Goal: Transaction & Acquisition: Purchase product/service

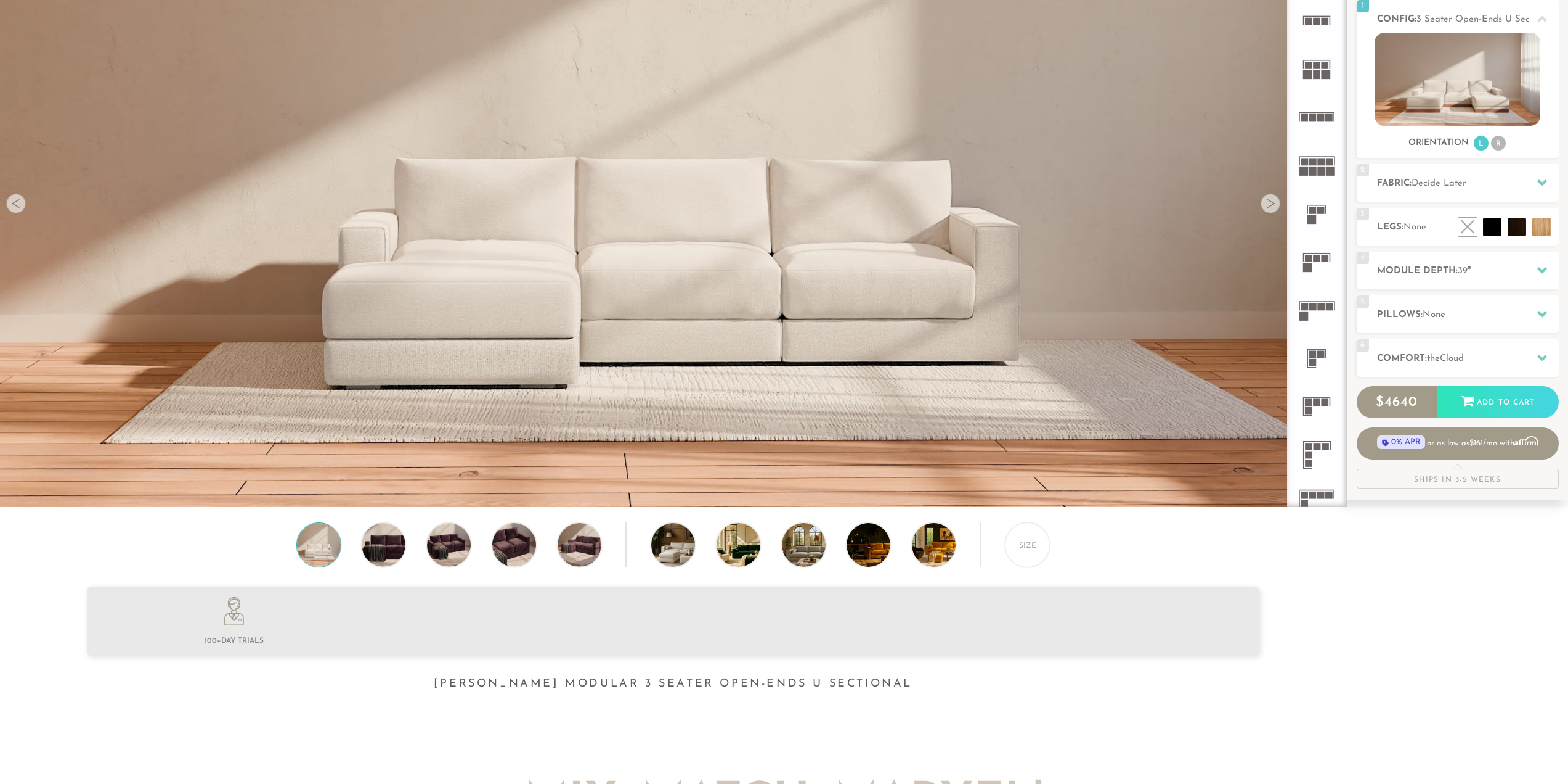
scroll to position [15736, 1559]
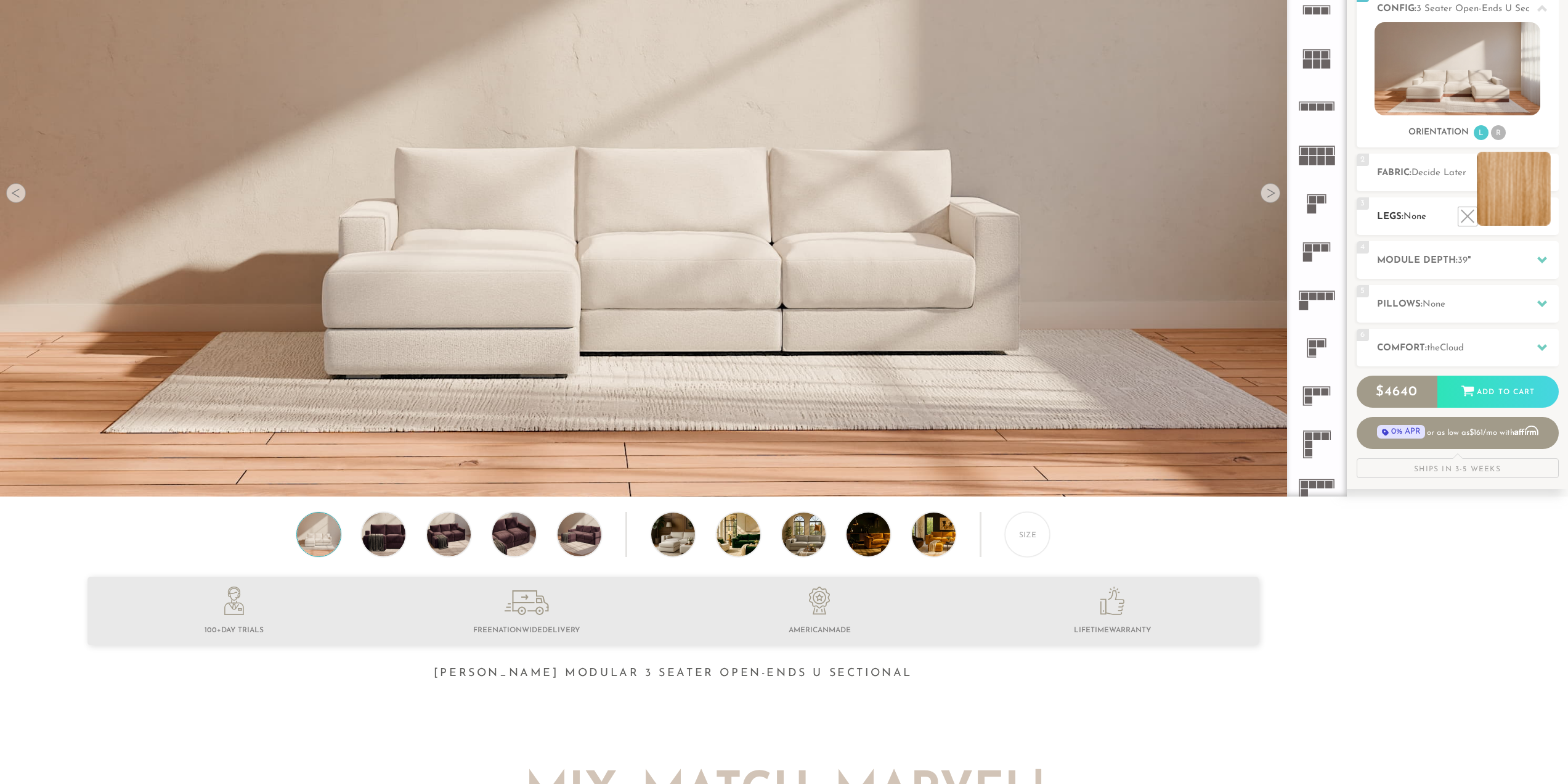
click at [1542, 216] on li at bounding box center [1514, 188] width 74 height 74
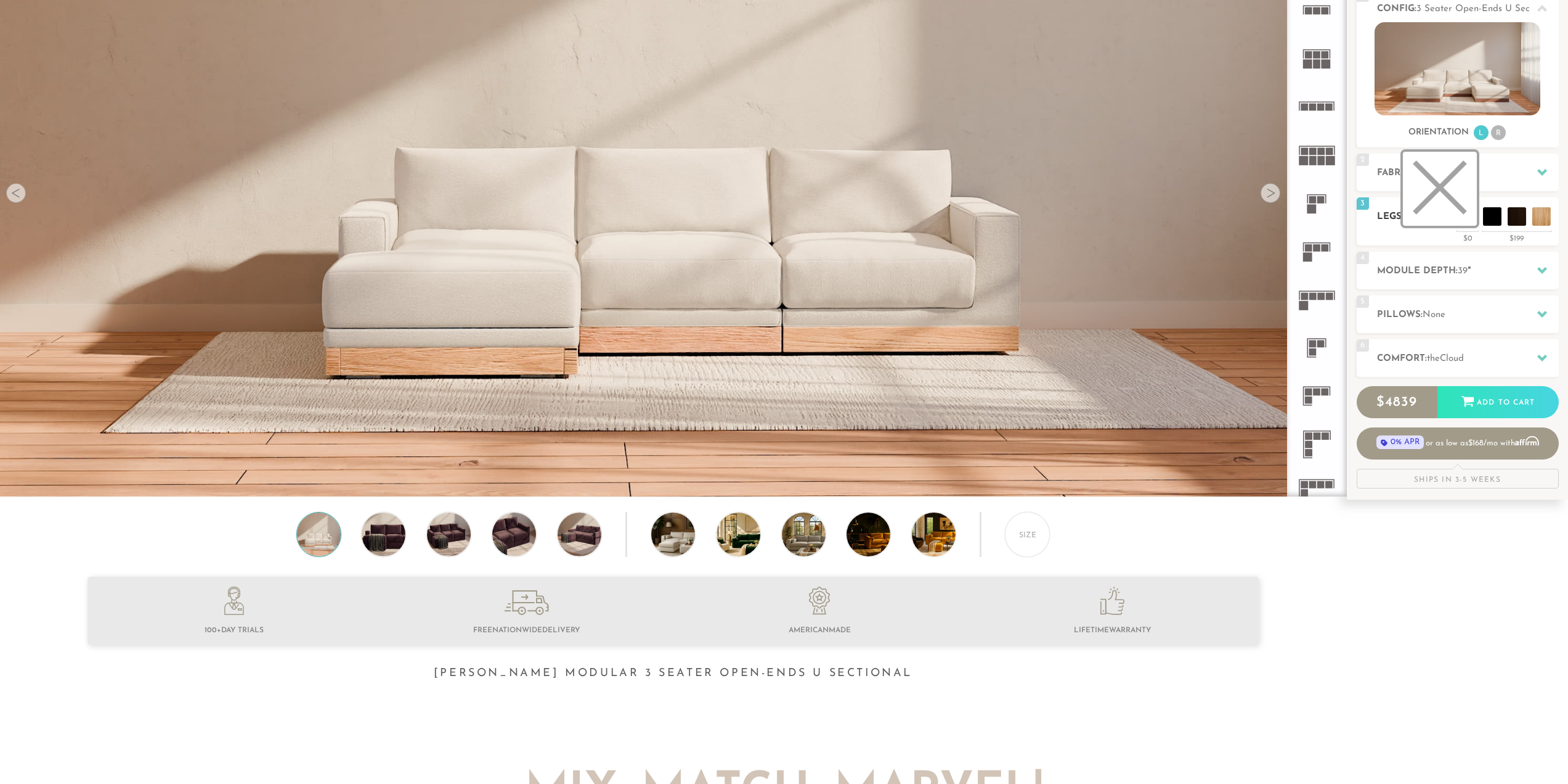
click at [1466, 222] on li at bounding box center [1440, 188] width 74 height 74
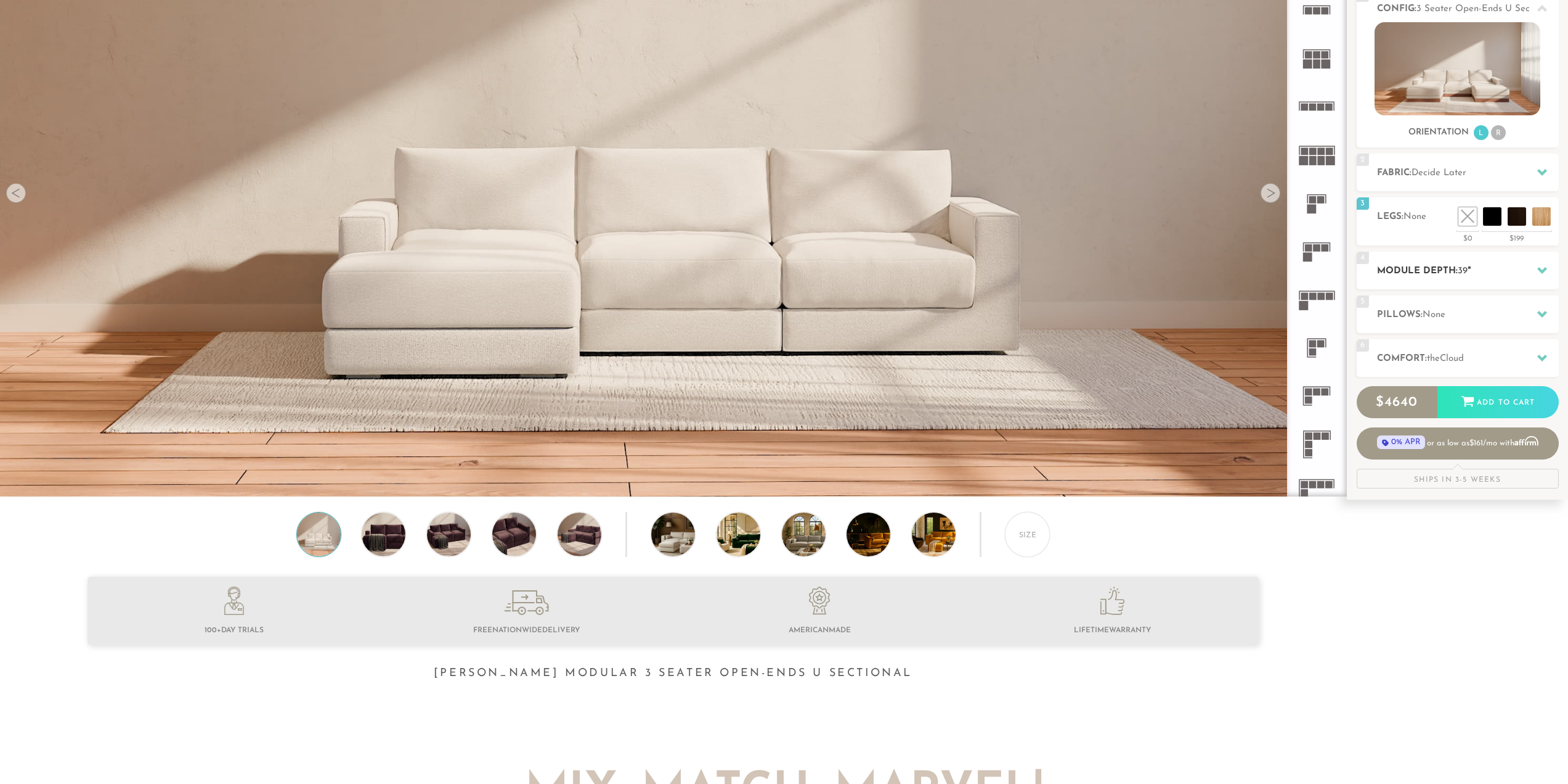
click at [1472, 277] on h2 "Module Depth: 39 "" at bounding box center [1468, 271] width 182 height 14
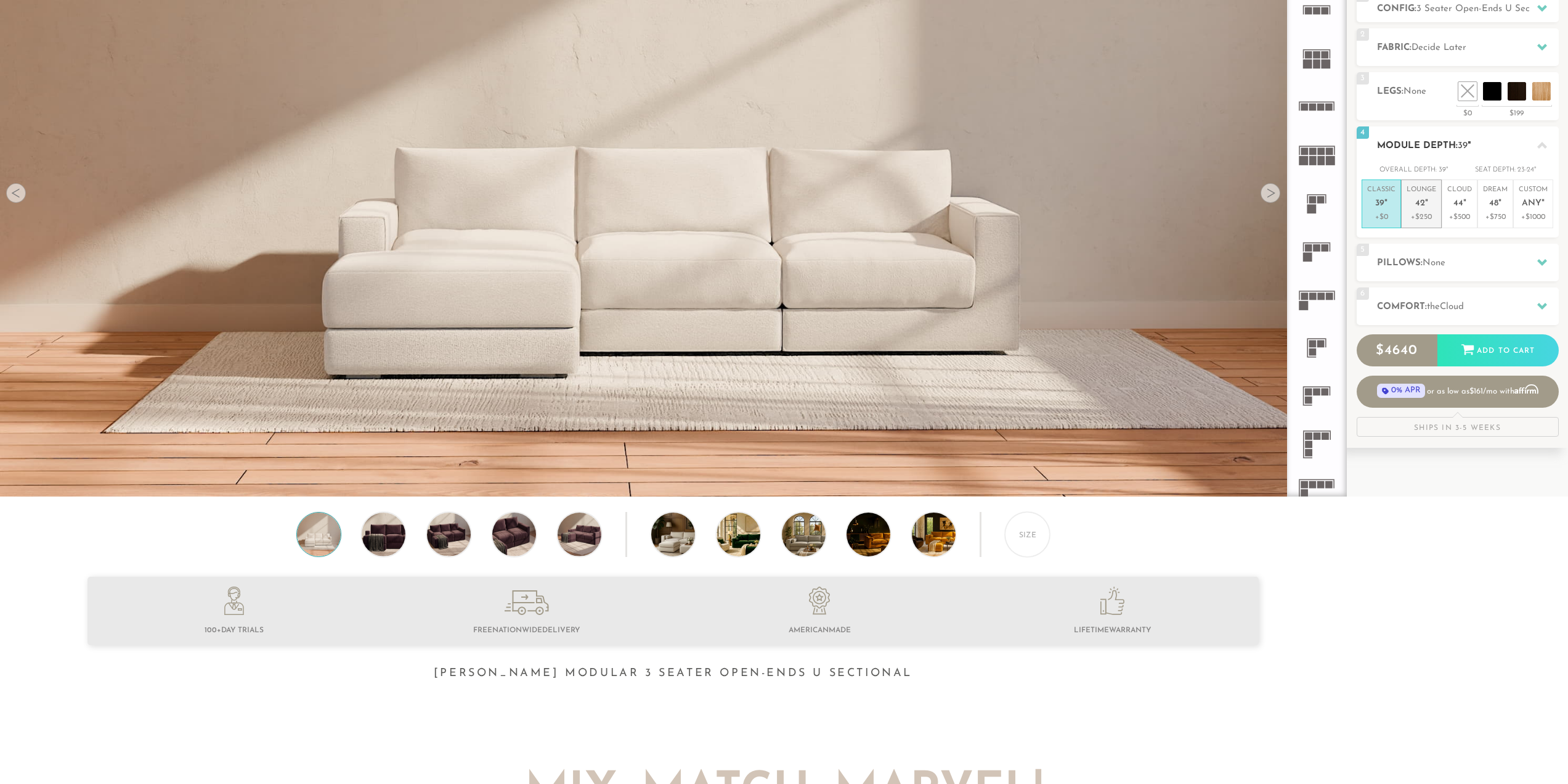
click at [1427, 218] on p "+$250" at bounding box center [1421, 217] width 30 height 11
click at [1400, 269] on h2 "Pillows: None" at bounding box center [1468, 263] width 182 height 14
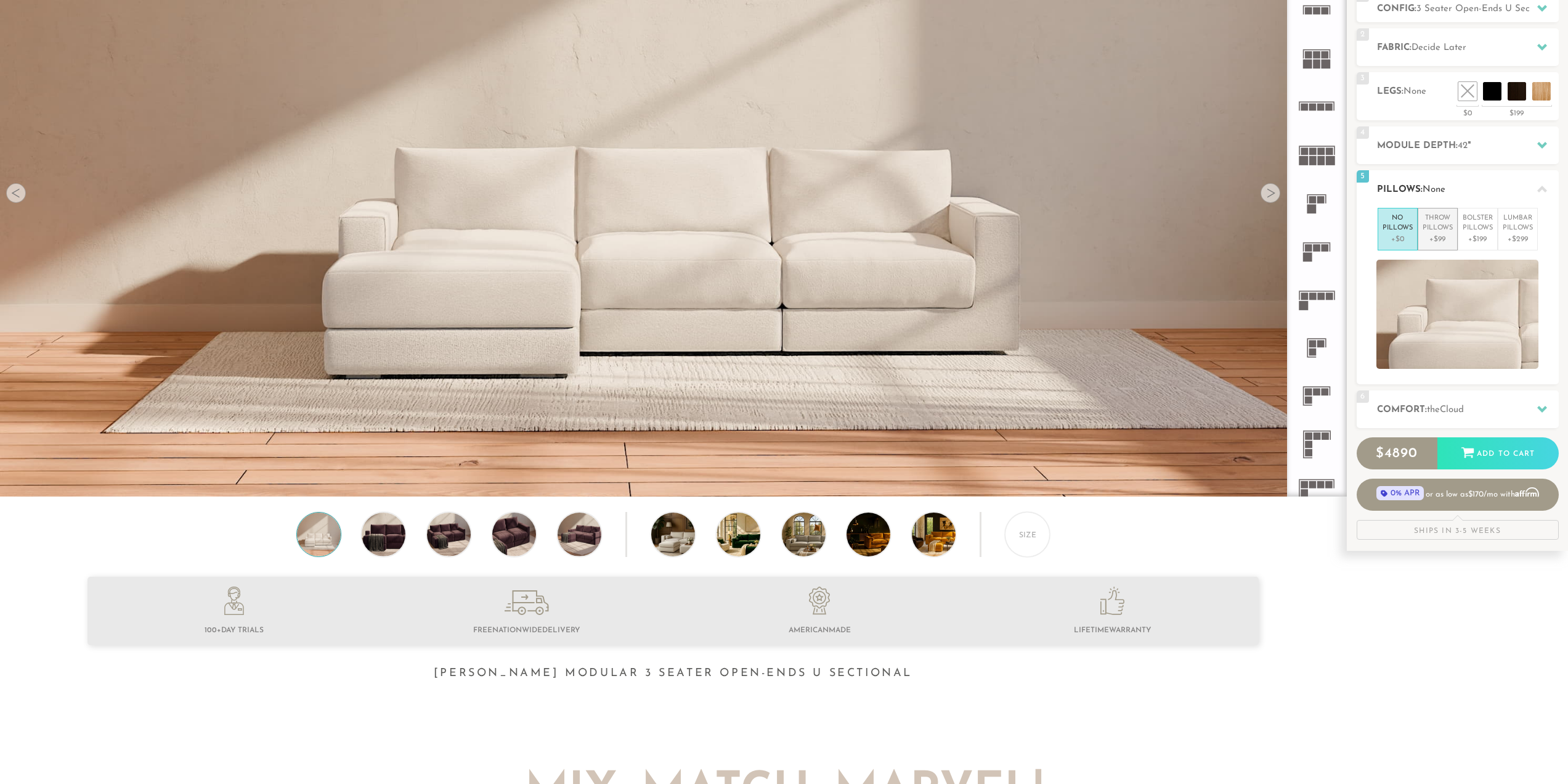
click at [1442, 230] on p "Throw Pillows" at bounding box center [1438, 223] width 30 height 21
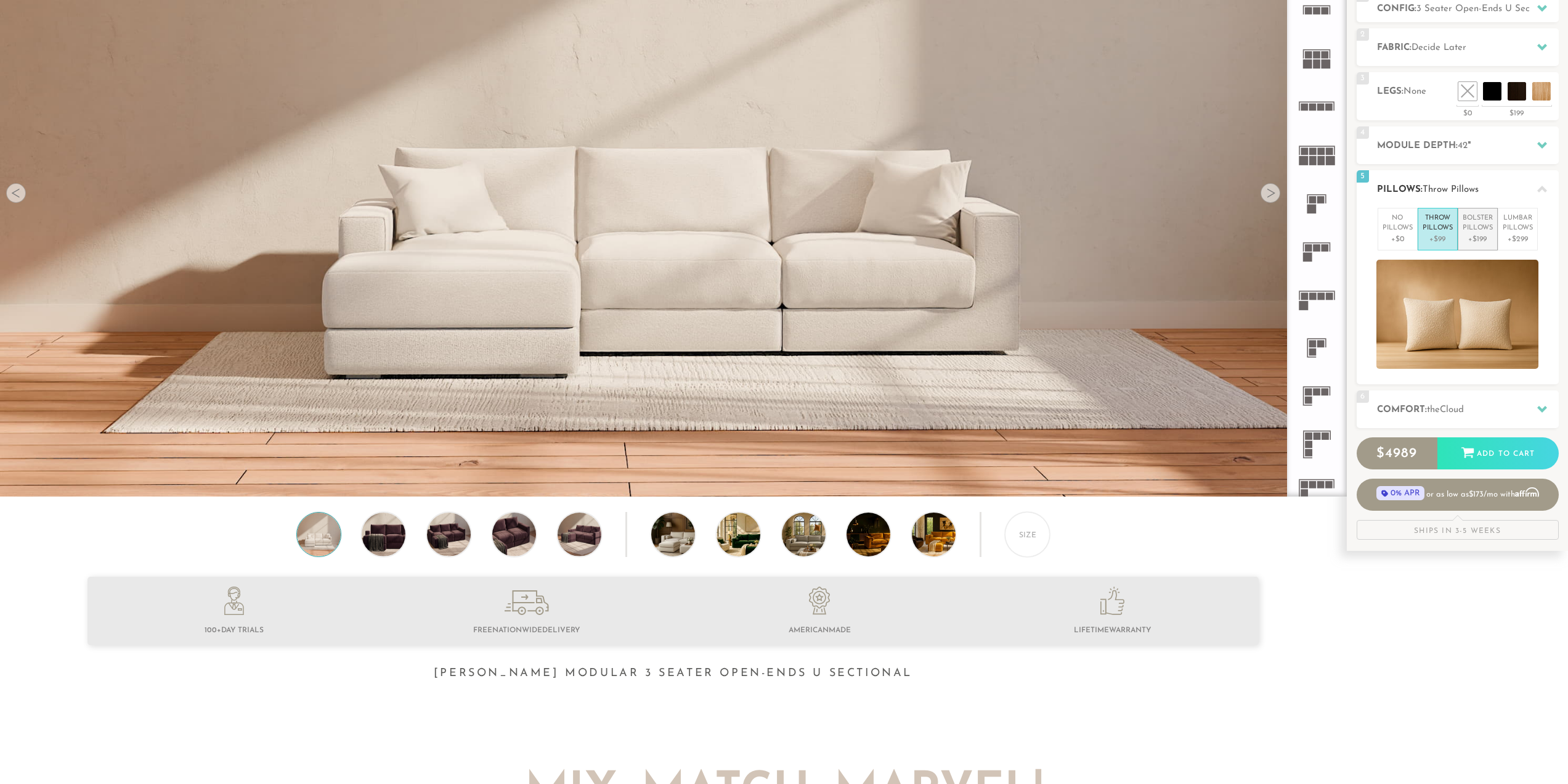
click at [1481, 231] on p "Bolster Pillows" at bounding box center [1478, 223] width 30 height 21
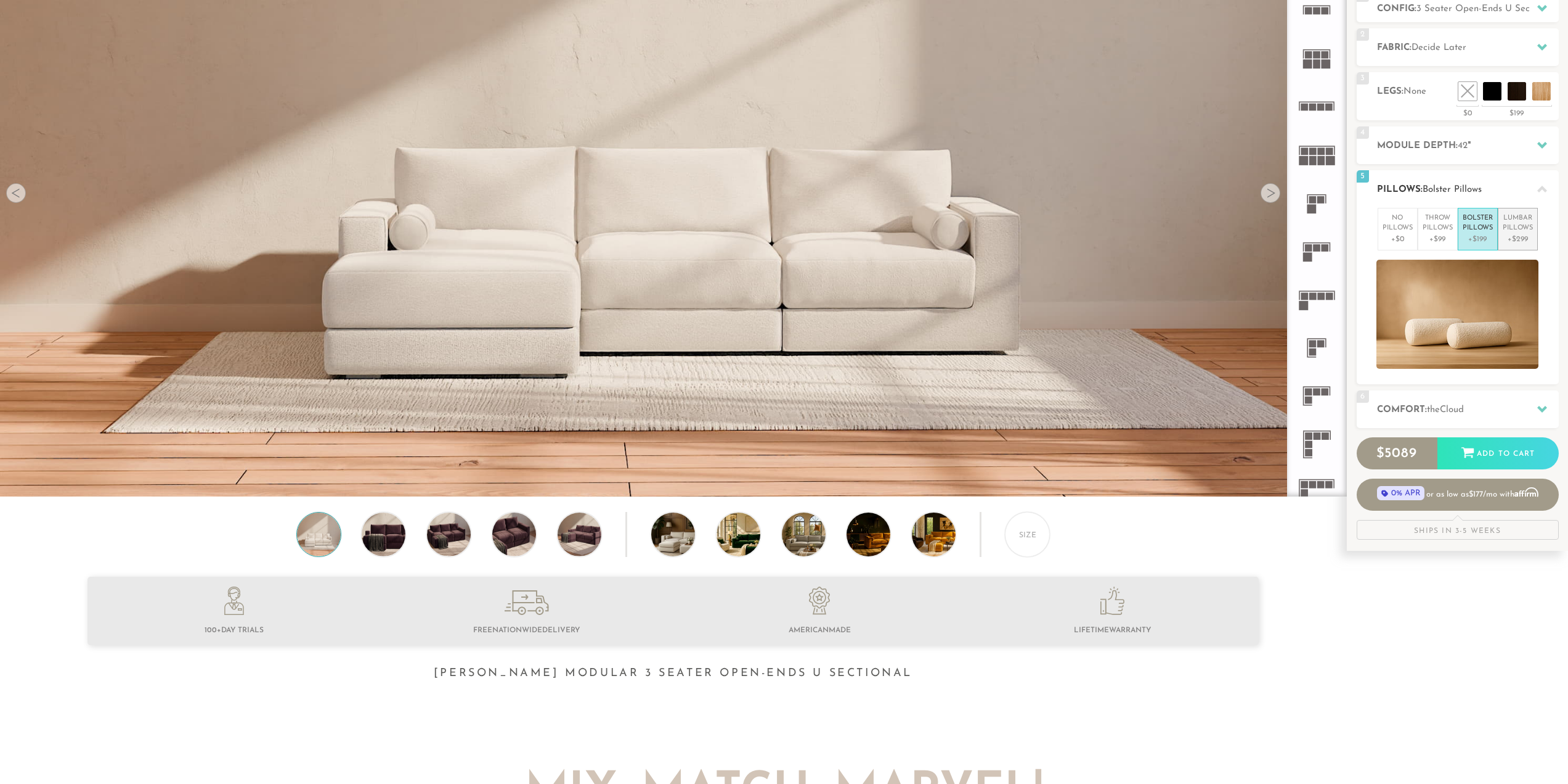
click at [1509, 231] on p "Lumbar Pillows" at bounding box center [1518, 223] width 30 height 21
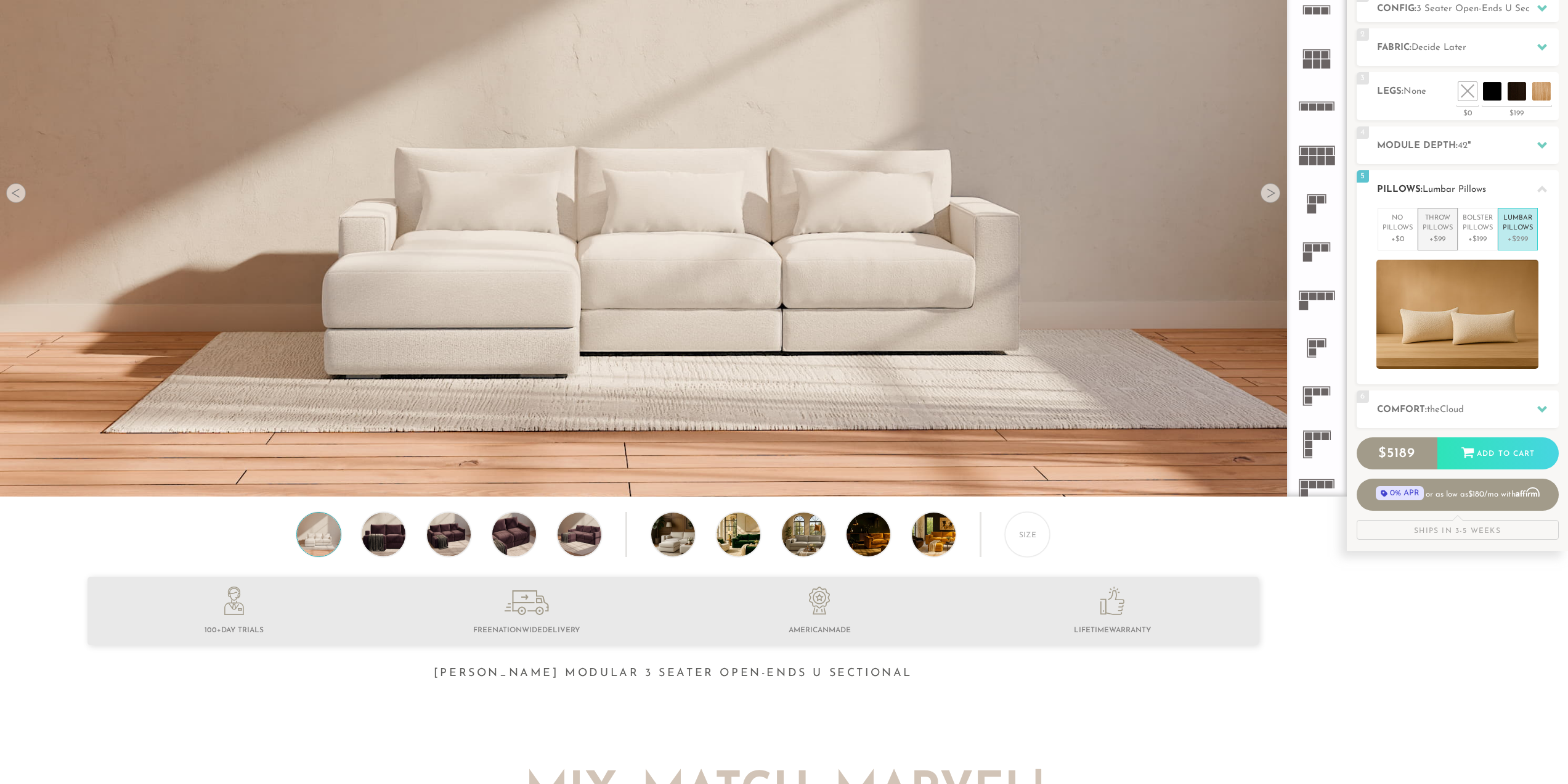
click at [1435, 235] on p "+$99" at bounding box center [1438, 240] width 30 height 11
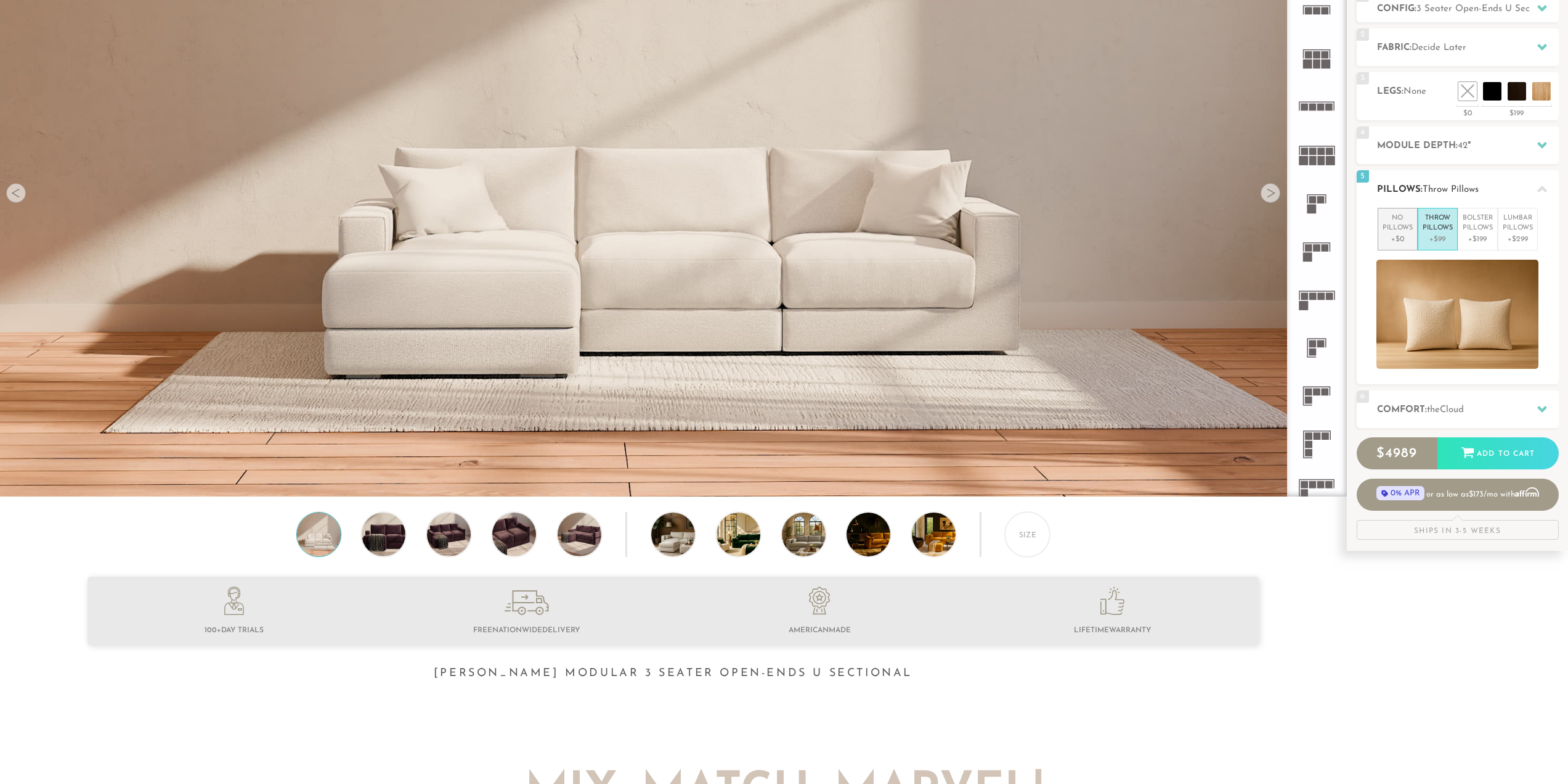
click at [1391, 234] on p "+$0" at bounding box center [1398, 240] width 30 height 11
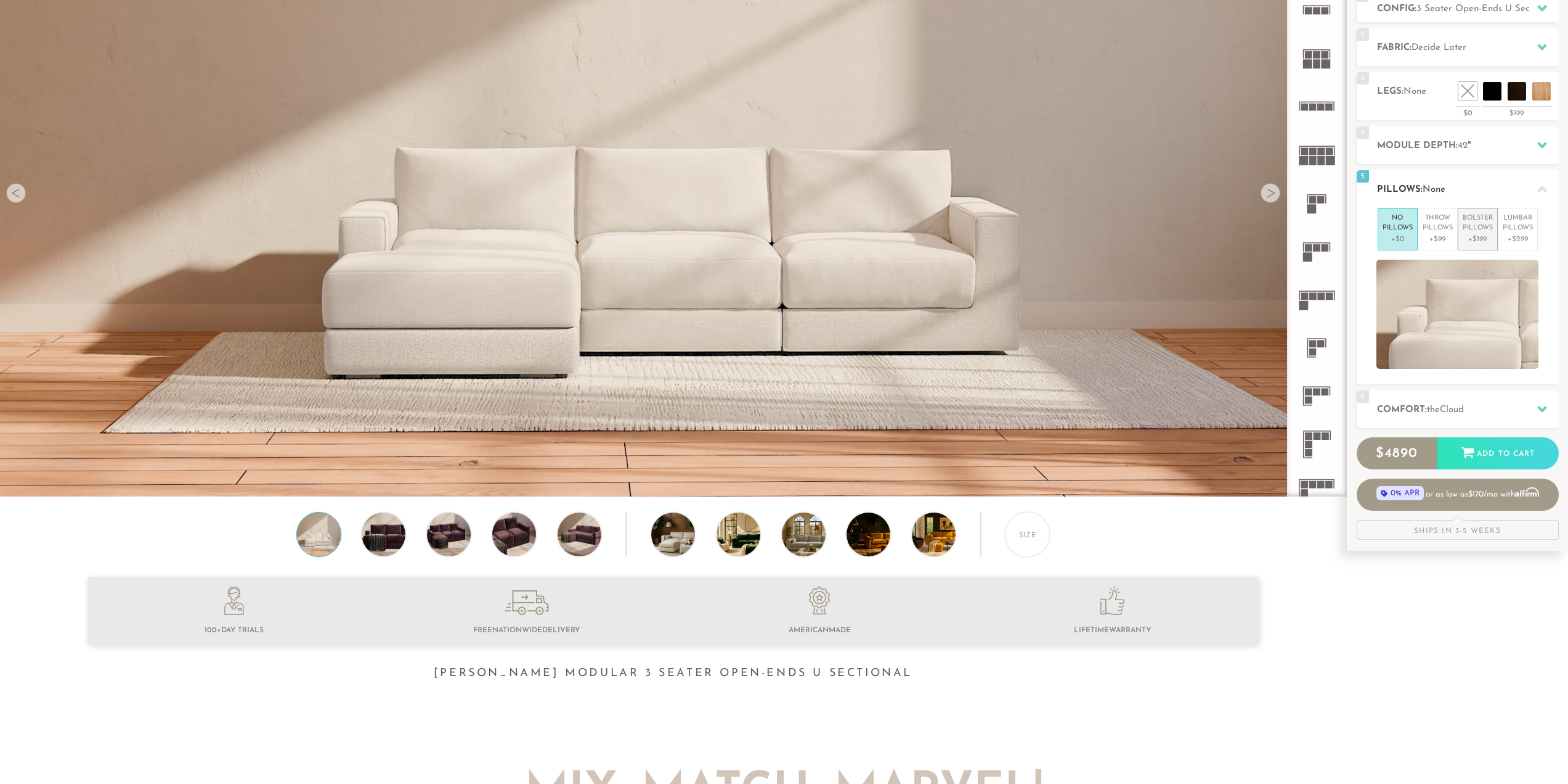
click at [1461, 232] on li "Bolster Pillows +$199" at bounding box center [1477, 229] width 40 height 42
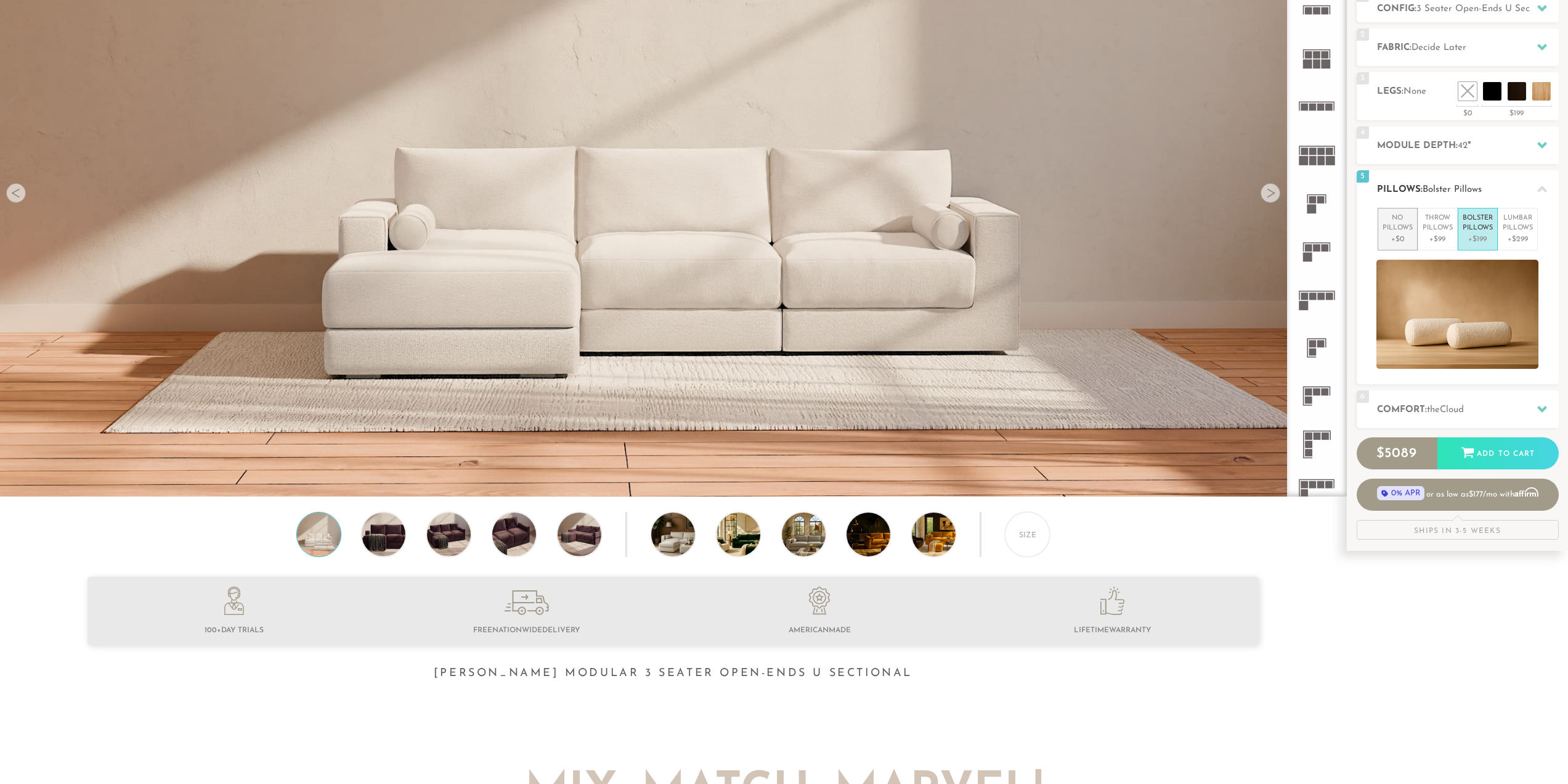
click at [1401, 231] on p "No Pillows" at bounding box center [1398, 223] width 30 height 21
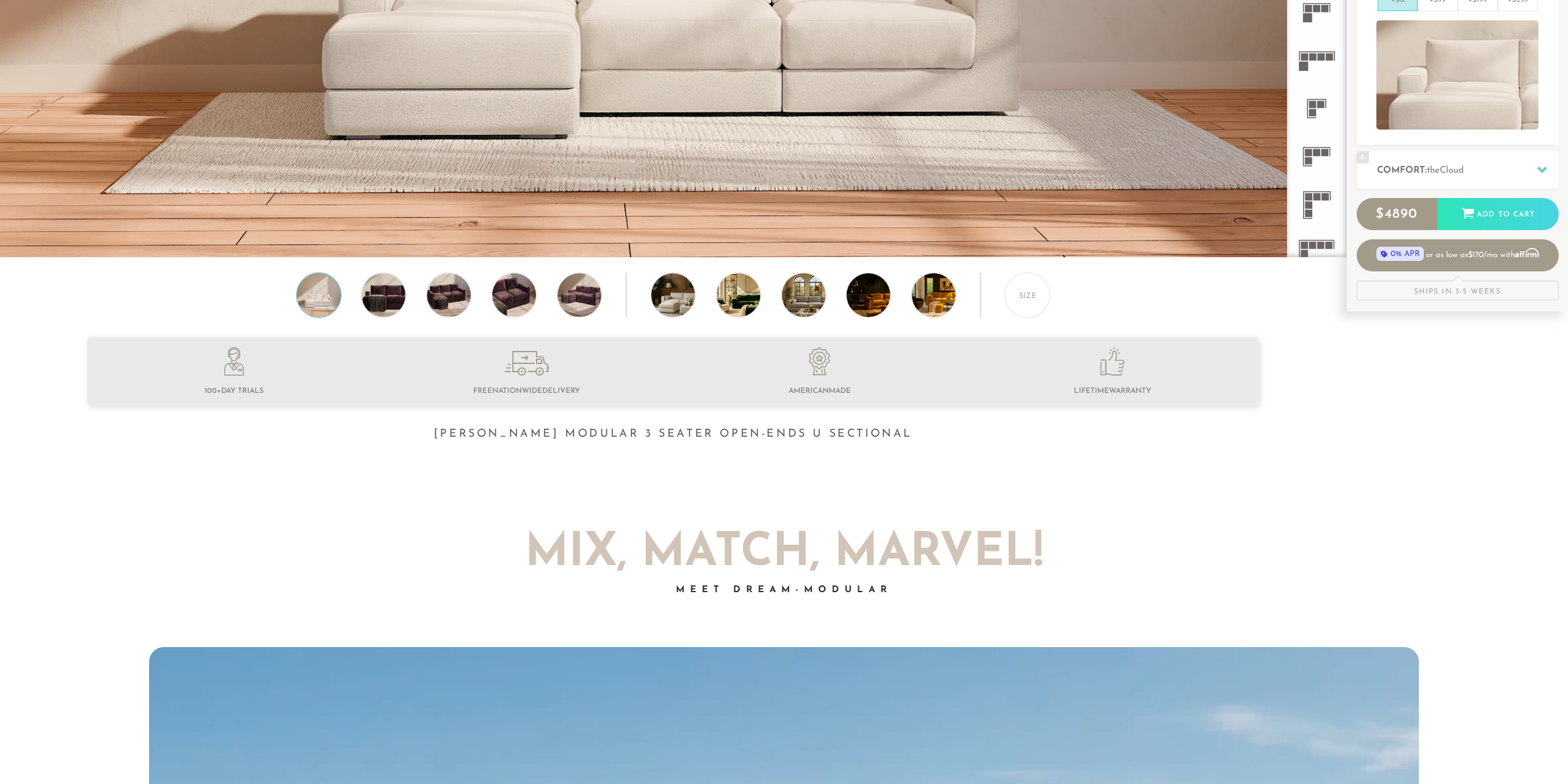
scroll to position [432, 0]
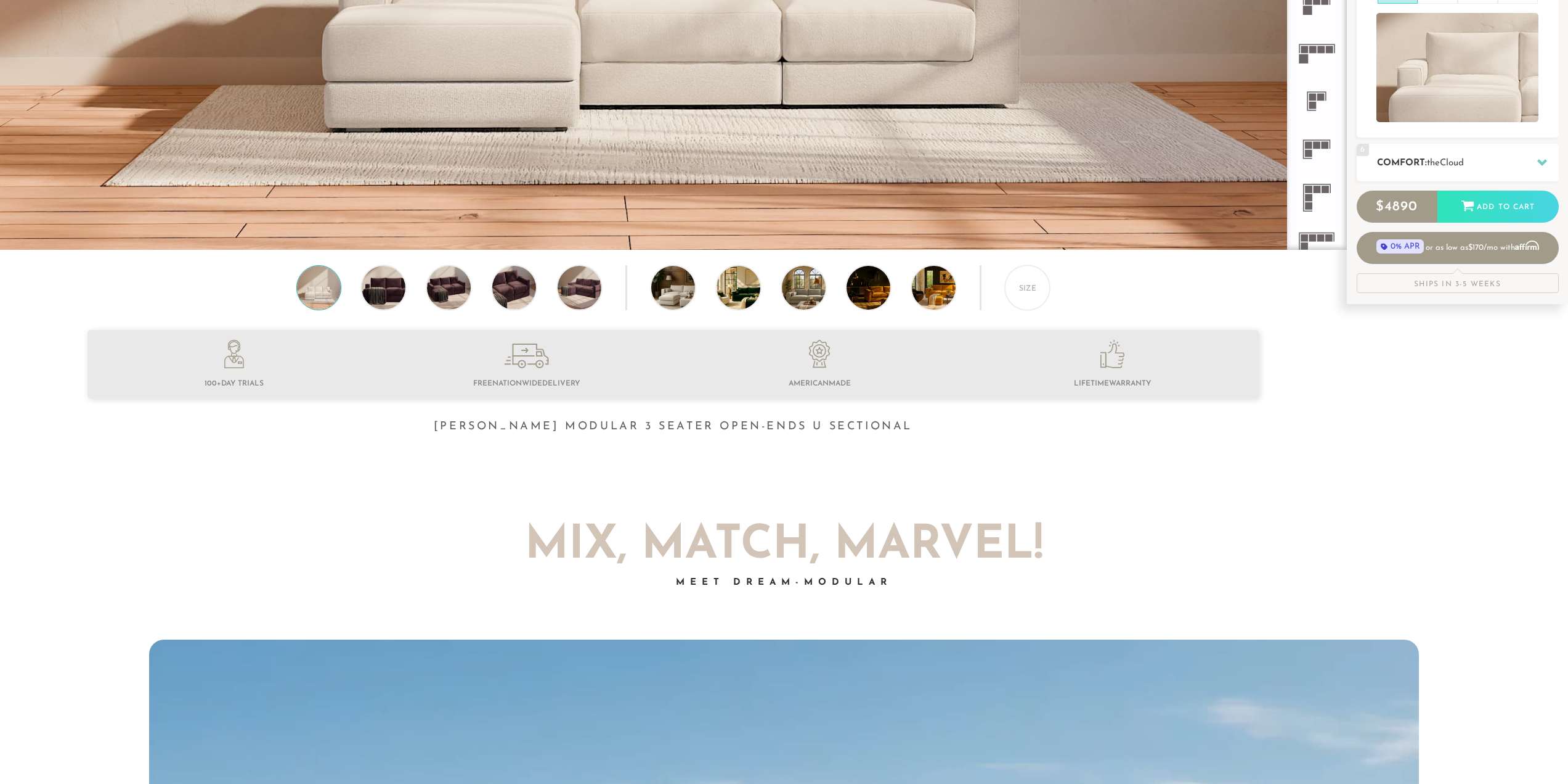
click at [1401, 161] on h2 "Comfort: the Cloud" at bounding box center [1468, 163] width 182 height 14
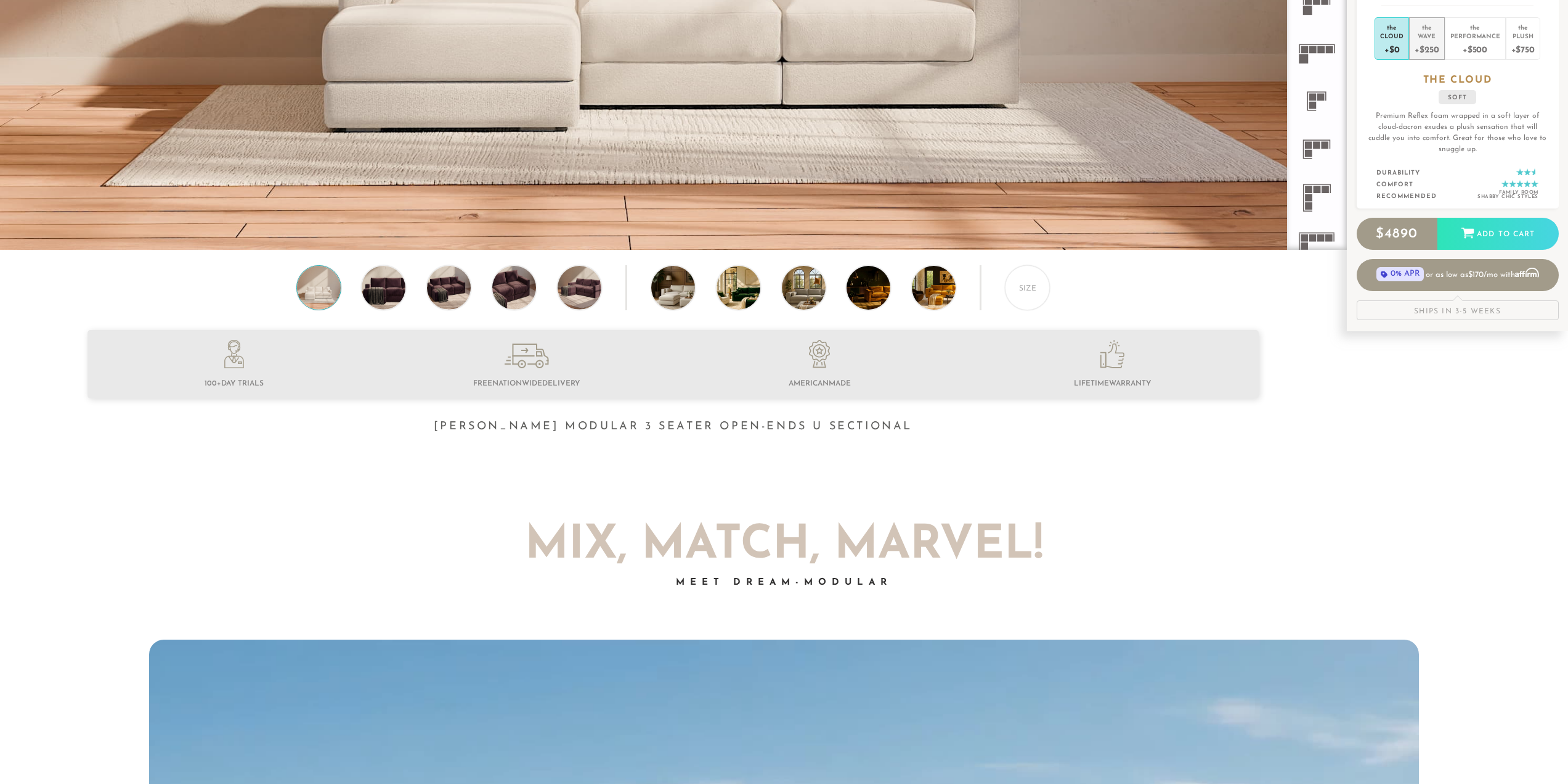
click at [1424, 34] on div "Wave" at bounding box center [1426, 36] width 24 height 9
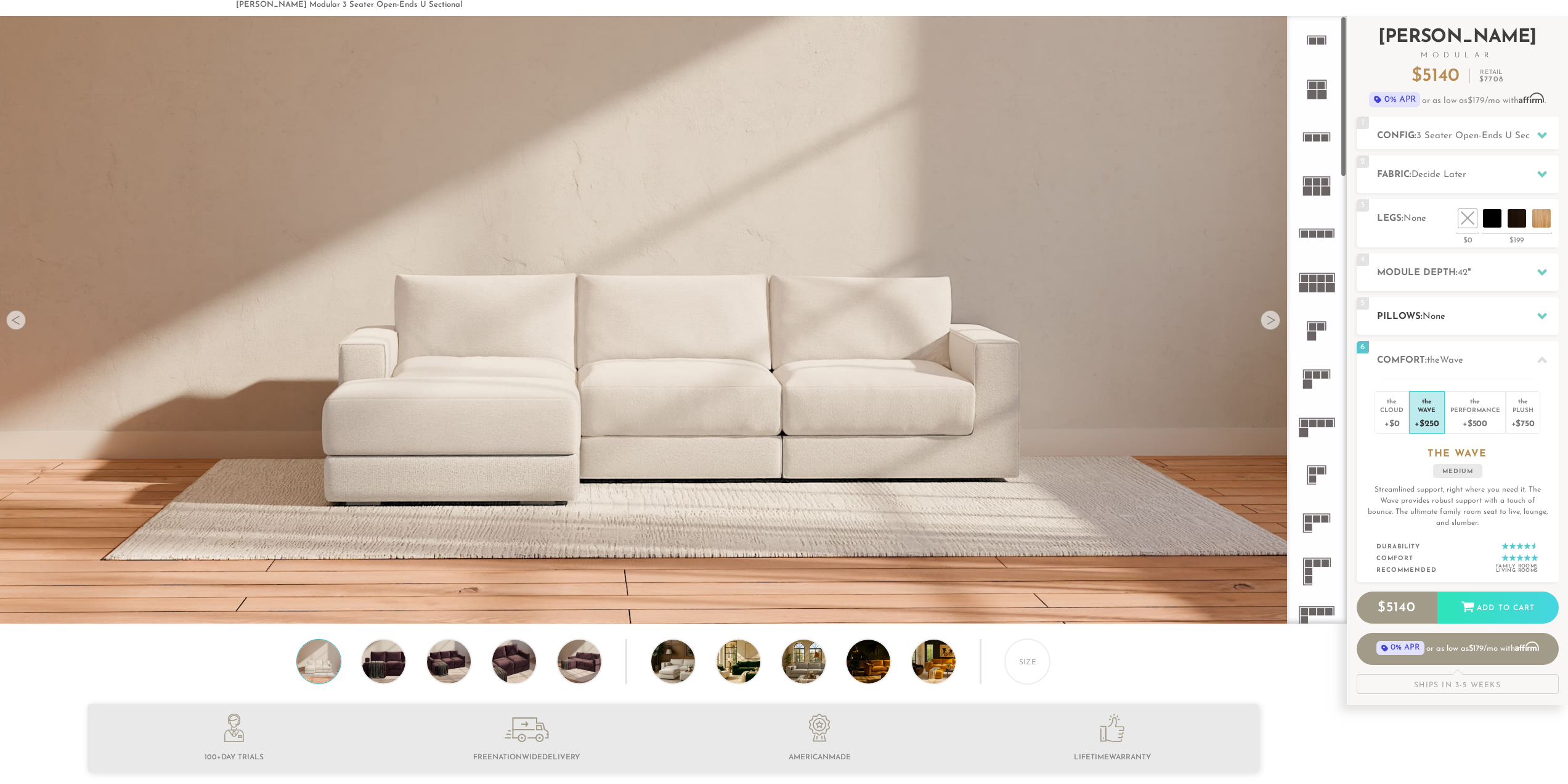
scroll to position [58, 0]
click at [1467, 416] on div "+$500" at bounding box center [1476, 423] width 50 height 18
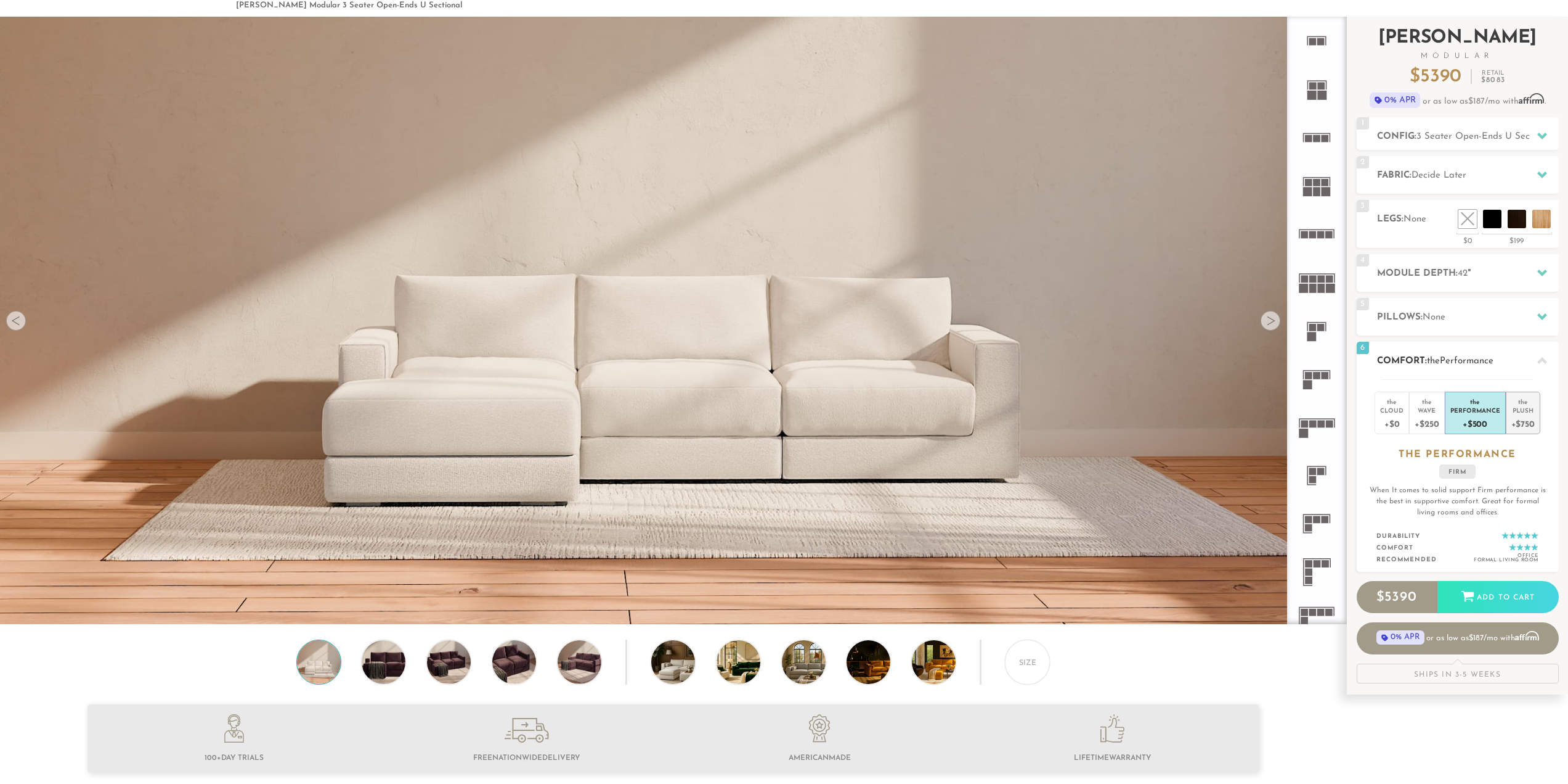
click at [1525, 414] on div "Plush" at bounding box center [1523, 410] width 23 height 9
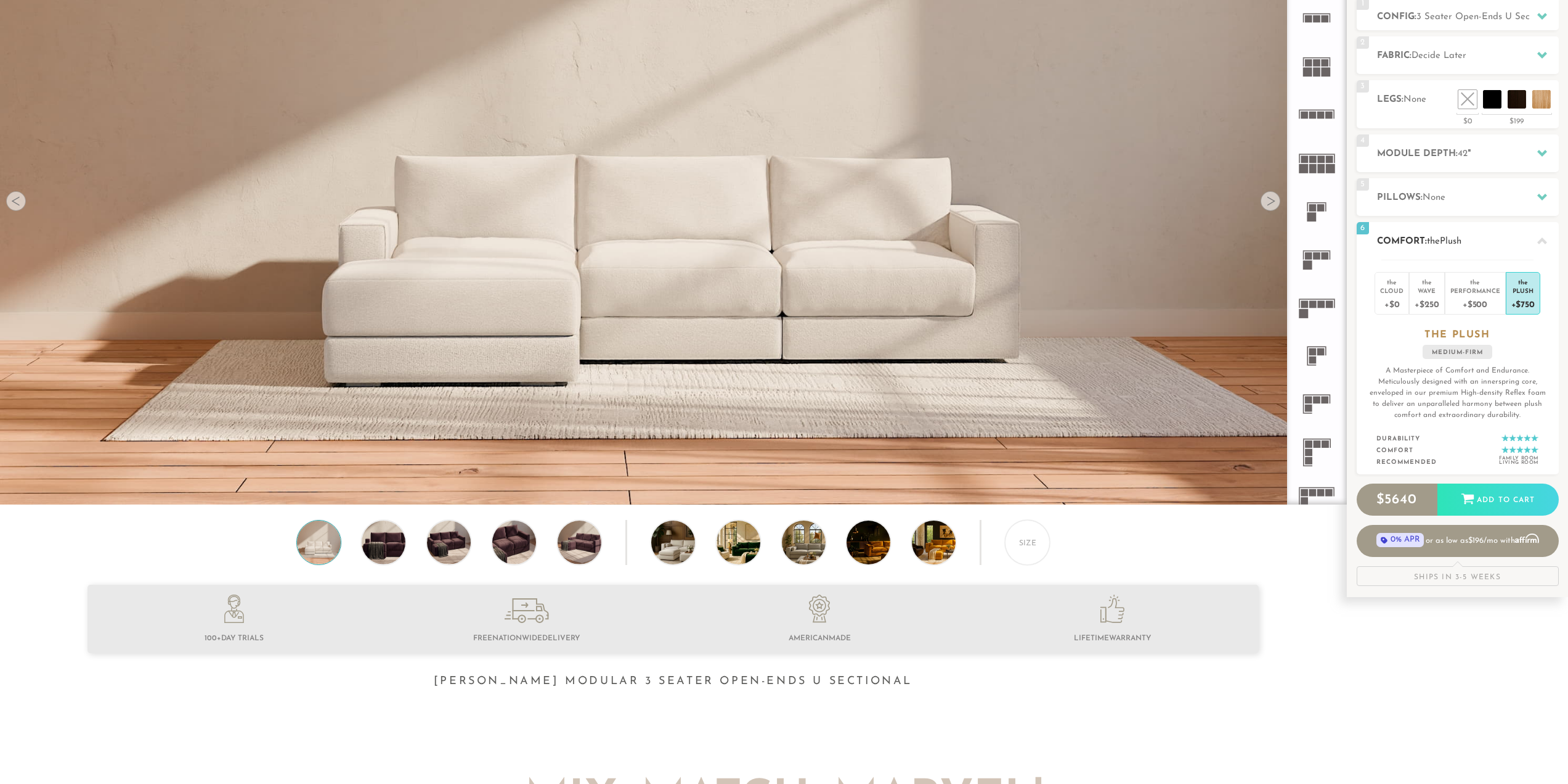
scroll to position [181, 0]
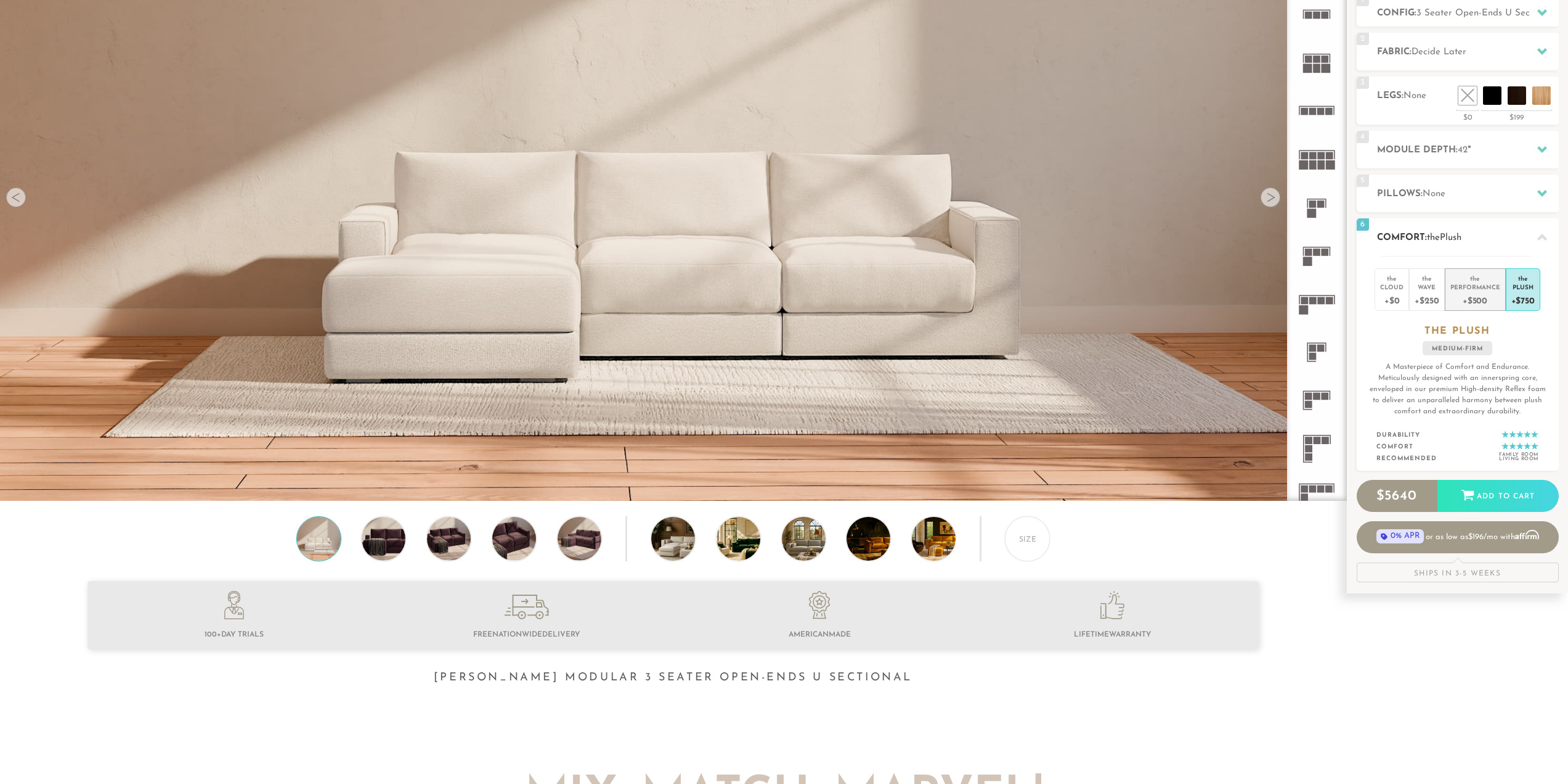
click at [1469, 292] on div "+$500" at bounding box center [1476, 300] width 50 height 18
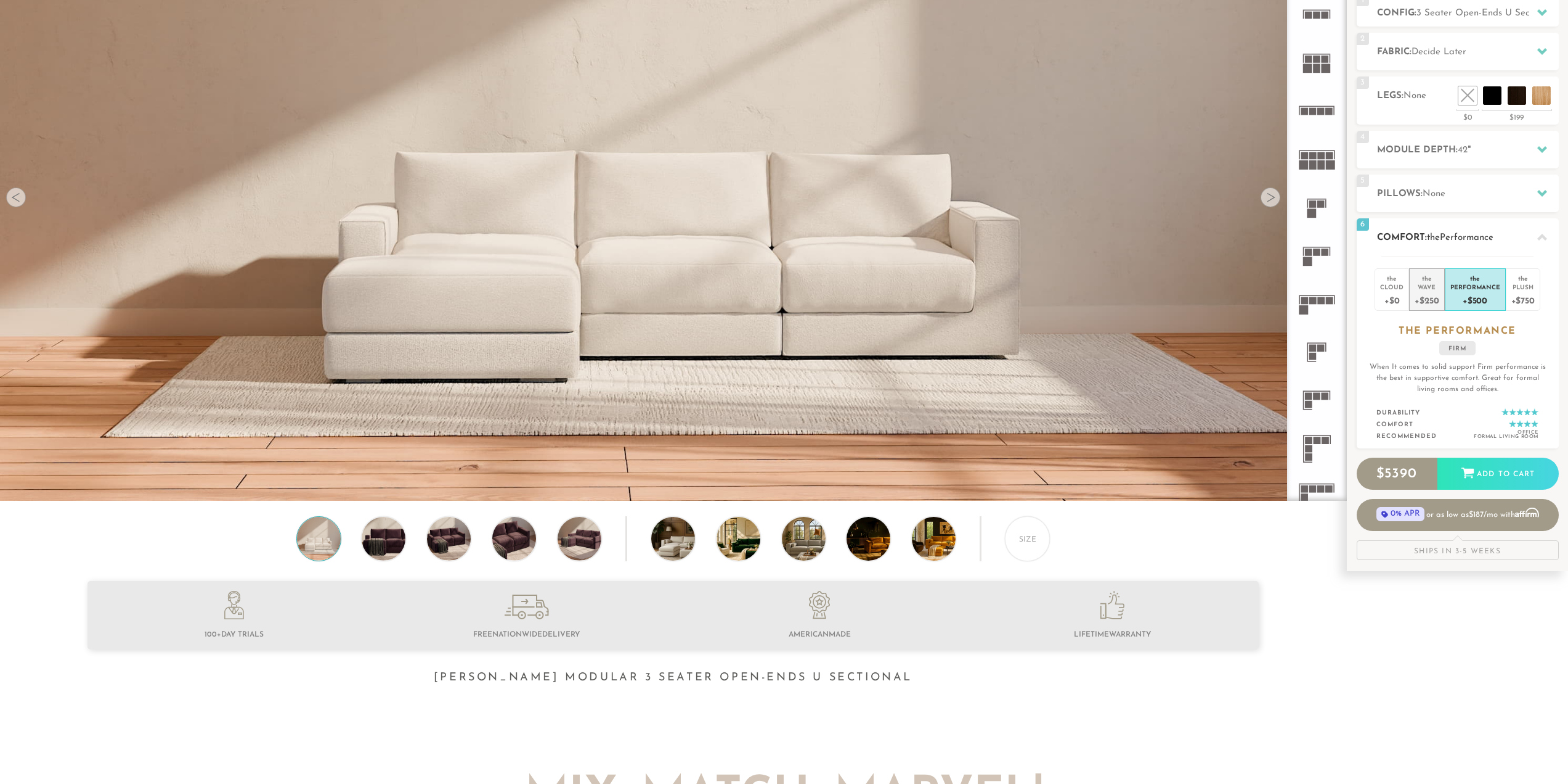
click at [1439, 299] on div "+$250" at bounding box center [1426, 300] width 24 height 18
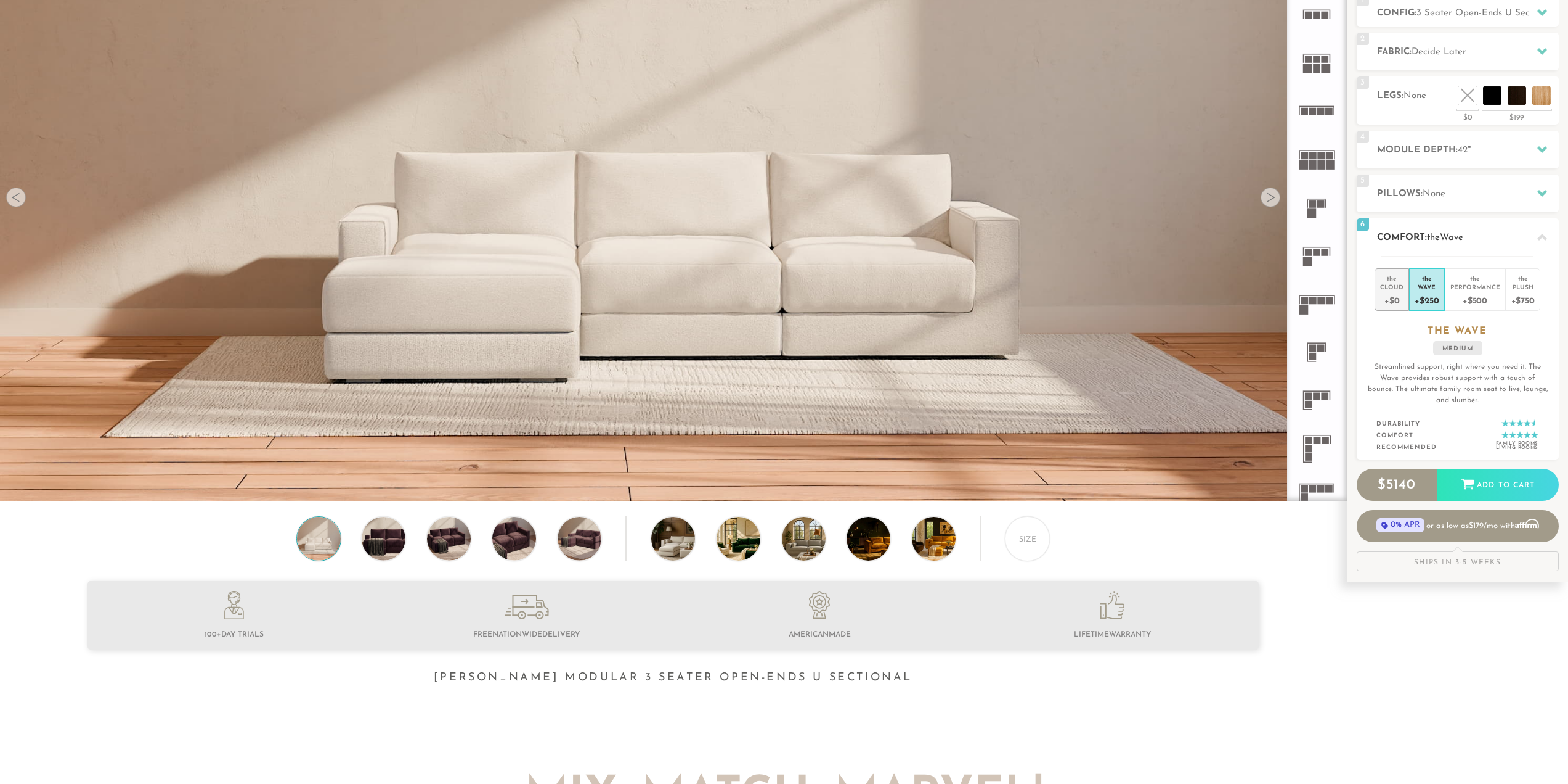
click at [1387, 292] on div "+$0" at bounding box center [1392, 300] width 23 height 18
click at [1468, 293] on div "+$500" at bounding box center [1476, 300] width 50 height 18
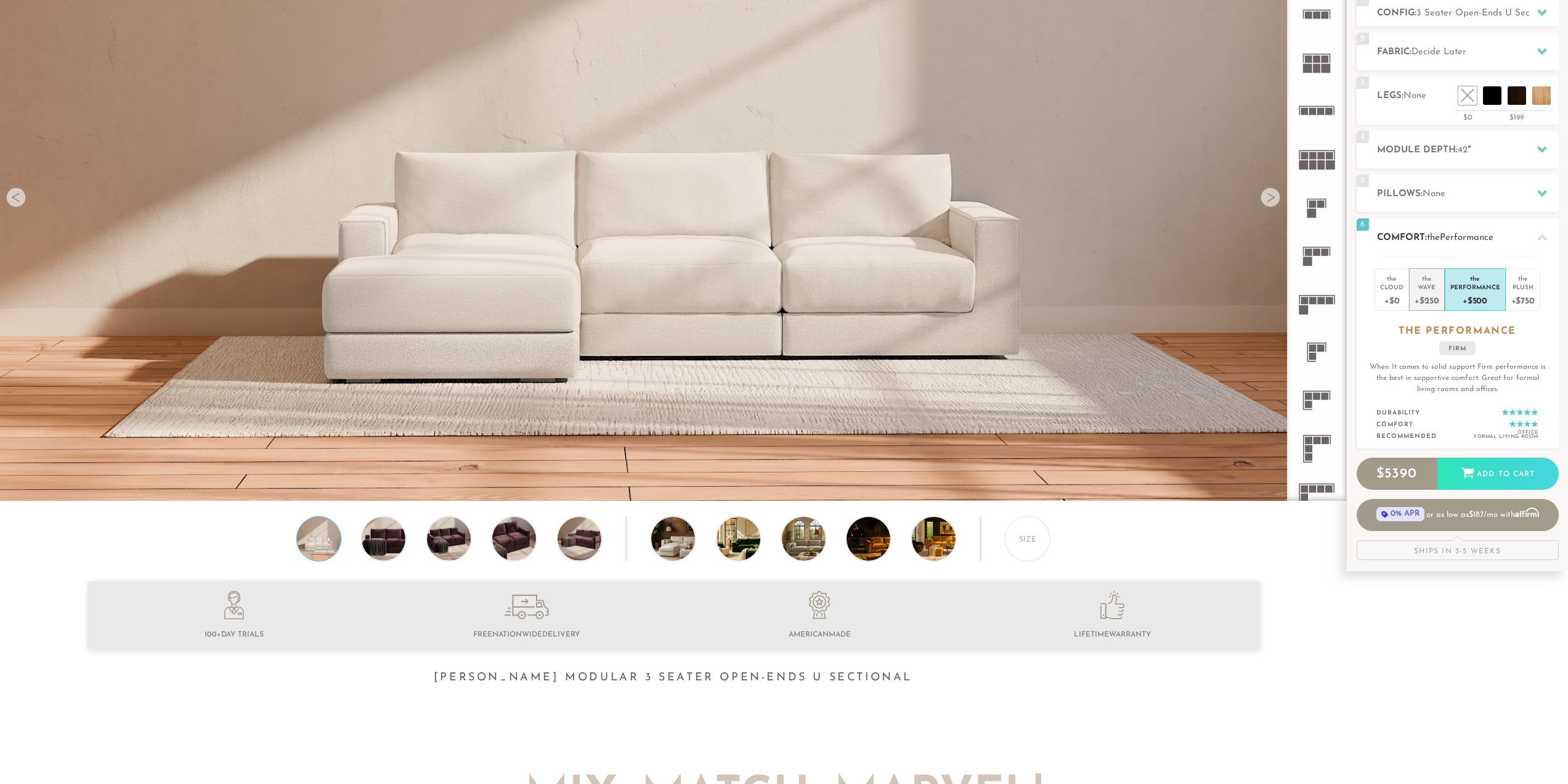
click at [1423, 295] on div "+$250" at bounding box center [1426, 300] width 24 height 18
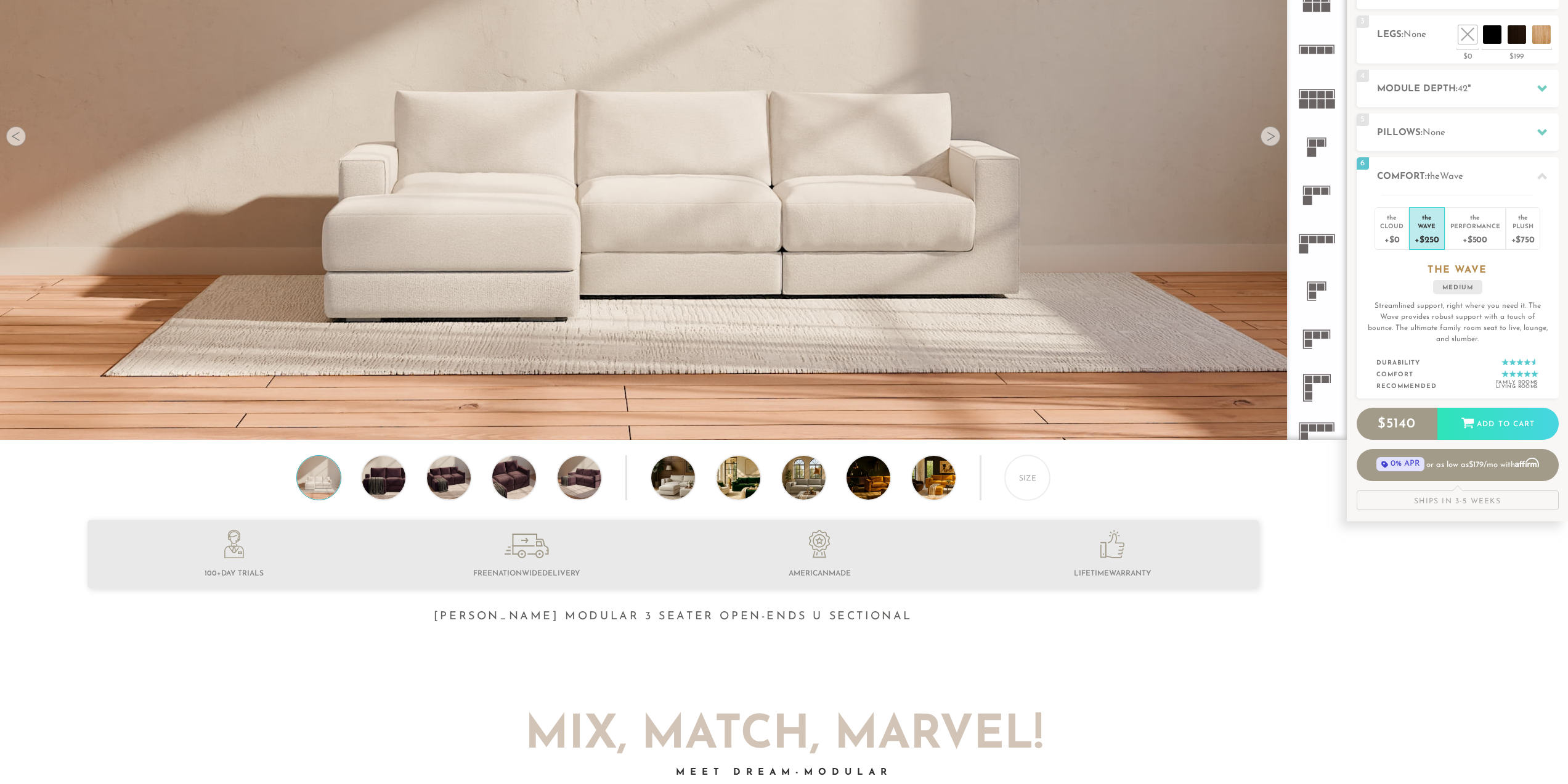
scroll to position [244, 0]
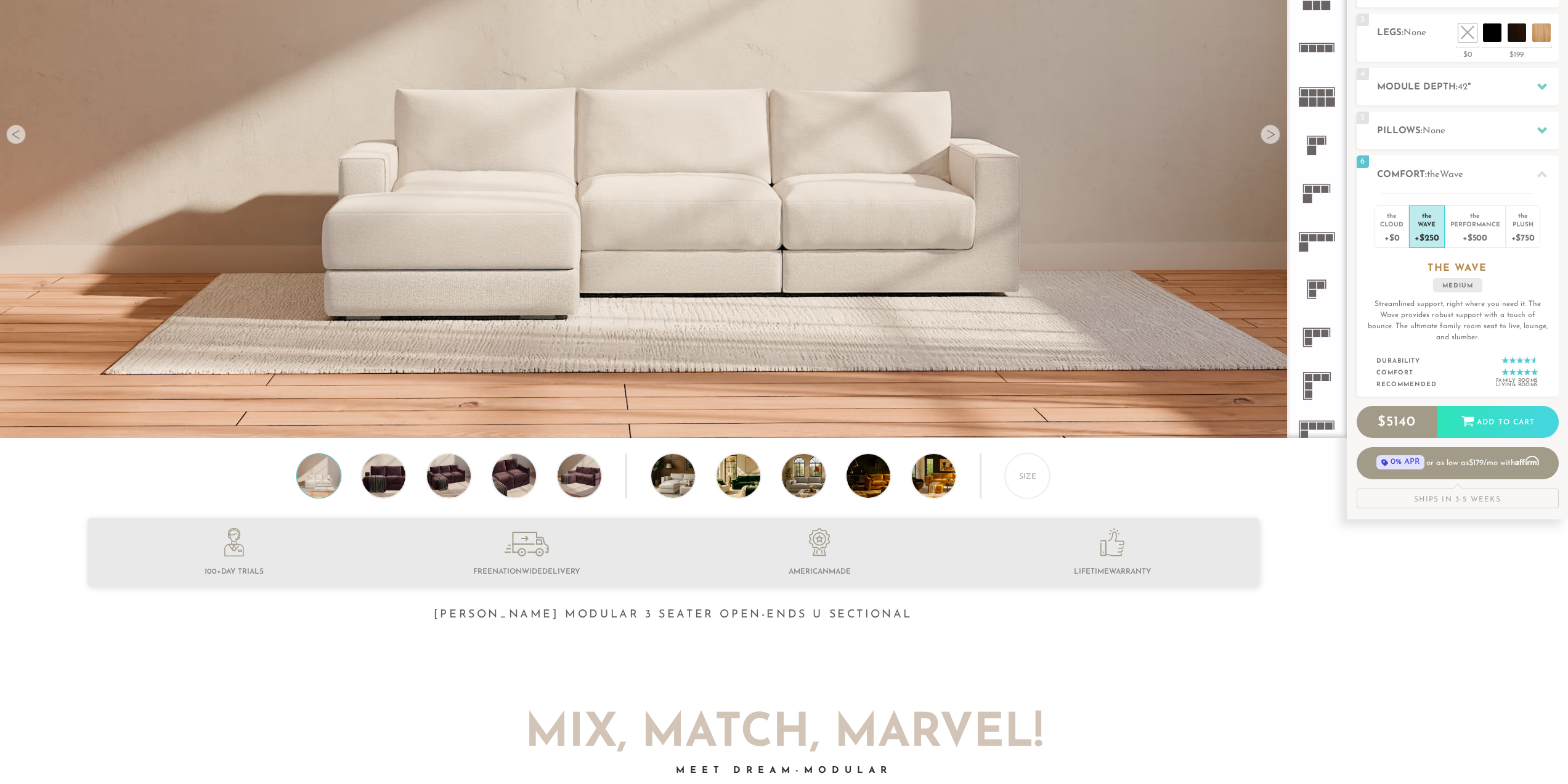
click at [1272, 139] on div at bounding box center [1270, 135] width 20 height 20
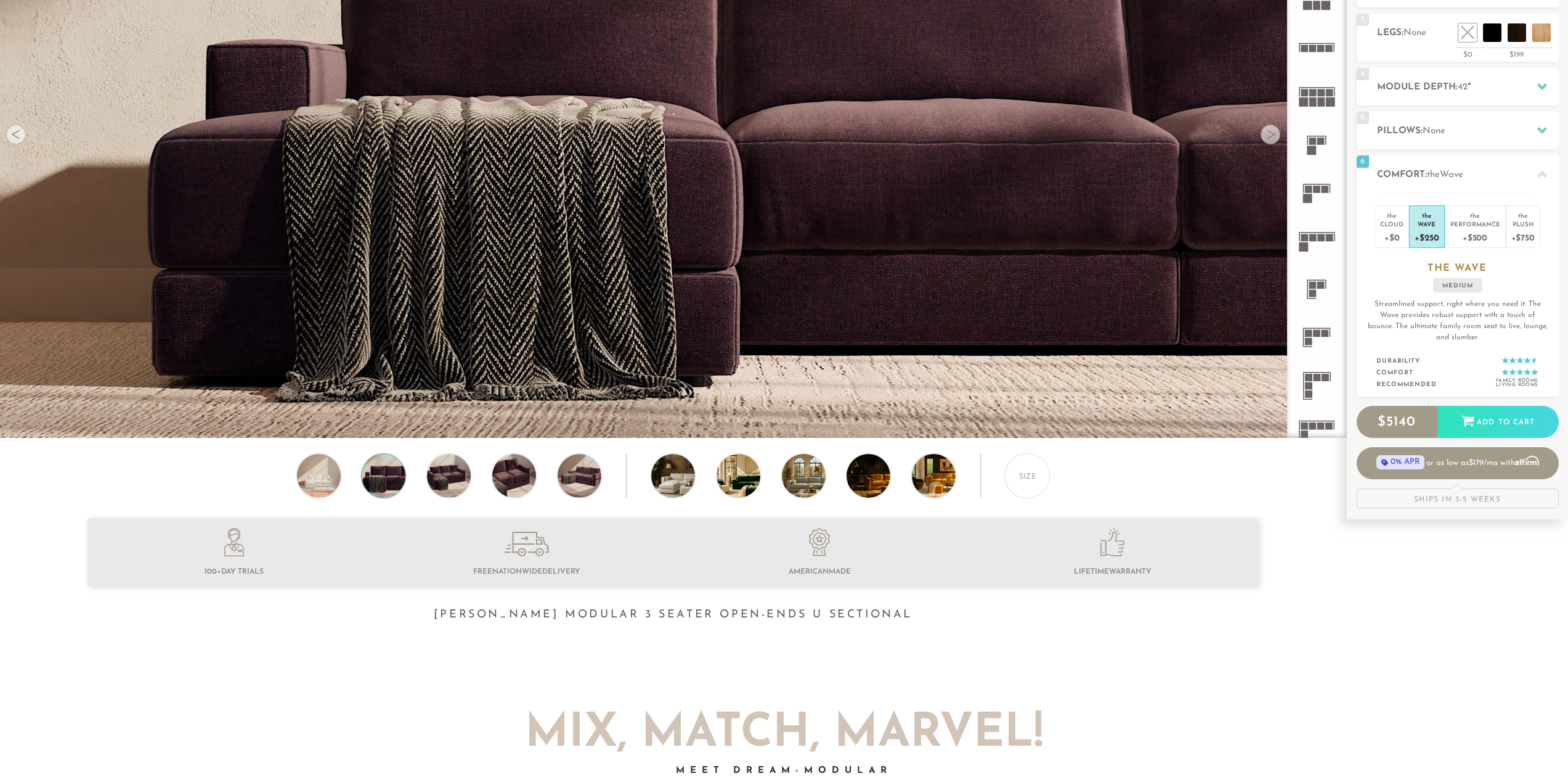
click at [1272, 139] on div at bounding box center [1270, 135] width 20 height 20
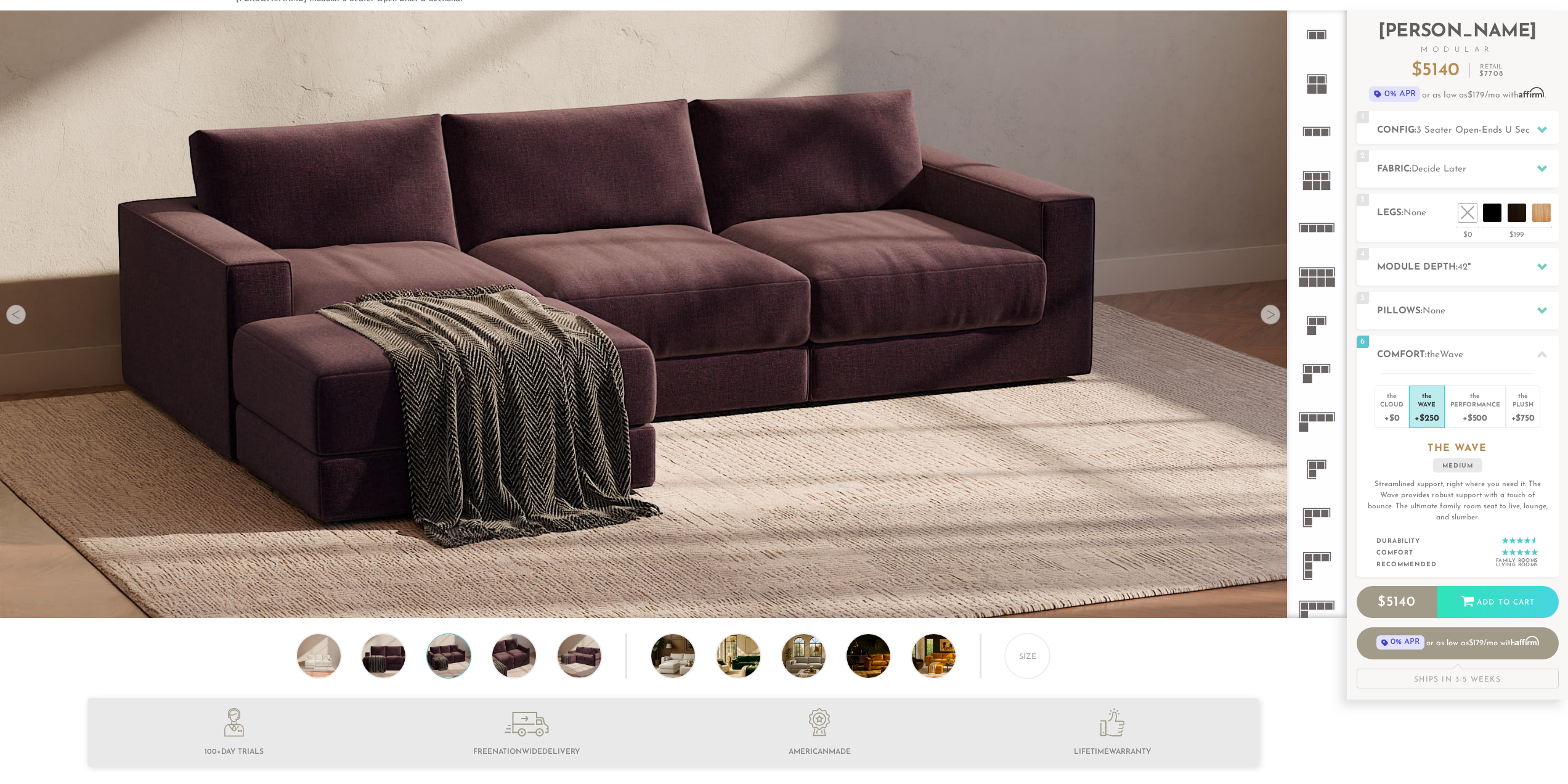
scroll to position [58, 0]
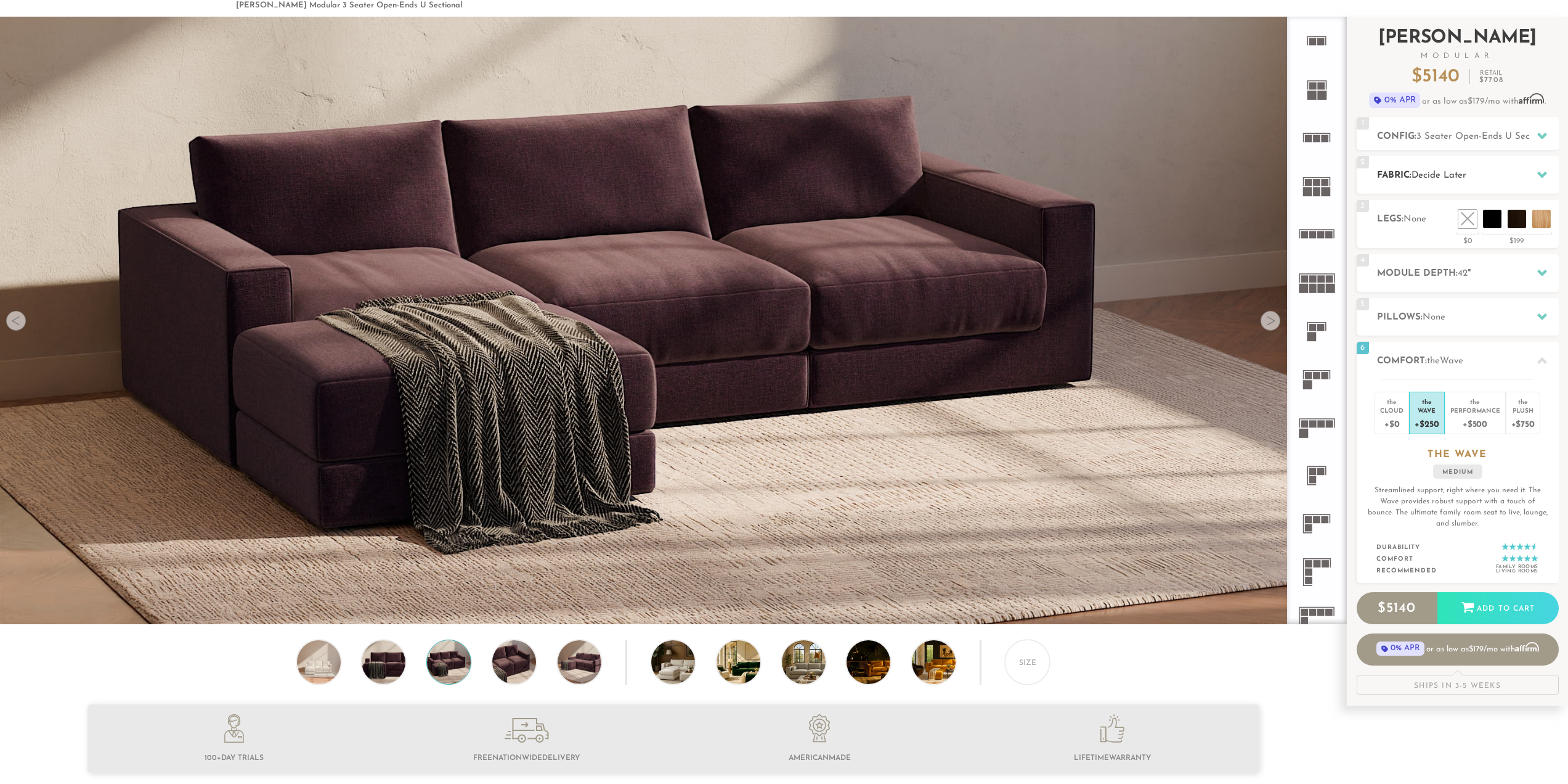
click at [1411, 177] on h2 "Fabric: Decide Later" at bounding box center [1468, 176] width 182 height 14
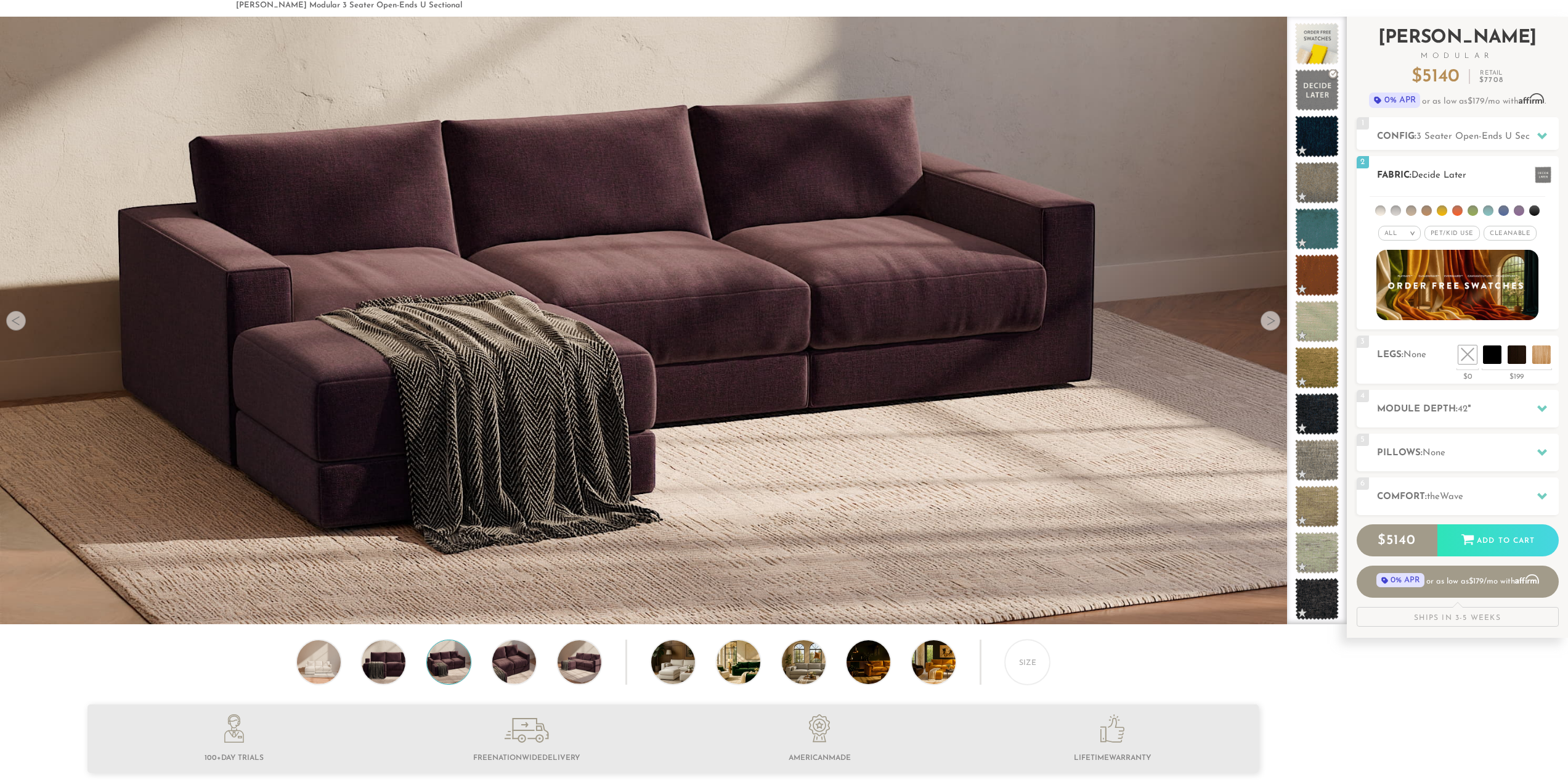
click at [1537, 210] on li at bounding box center [1535, 211] width 11 height 11
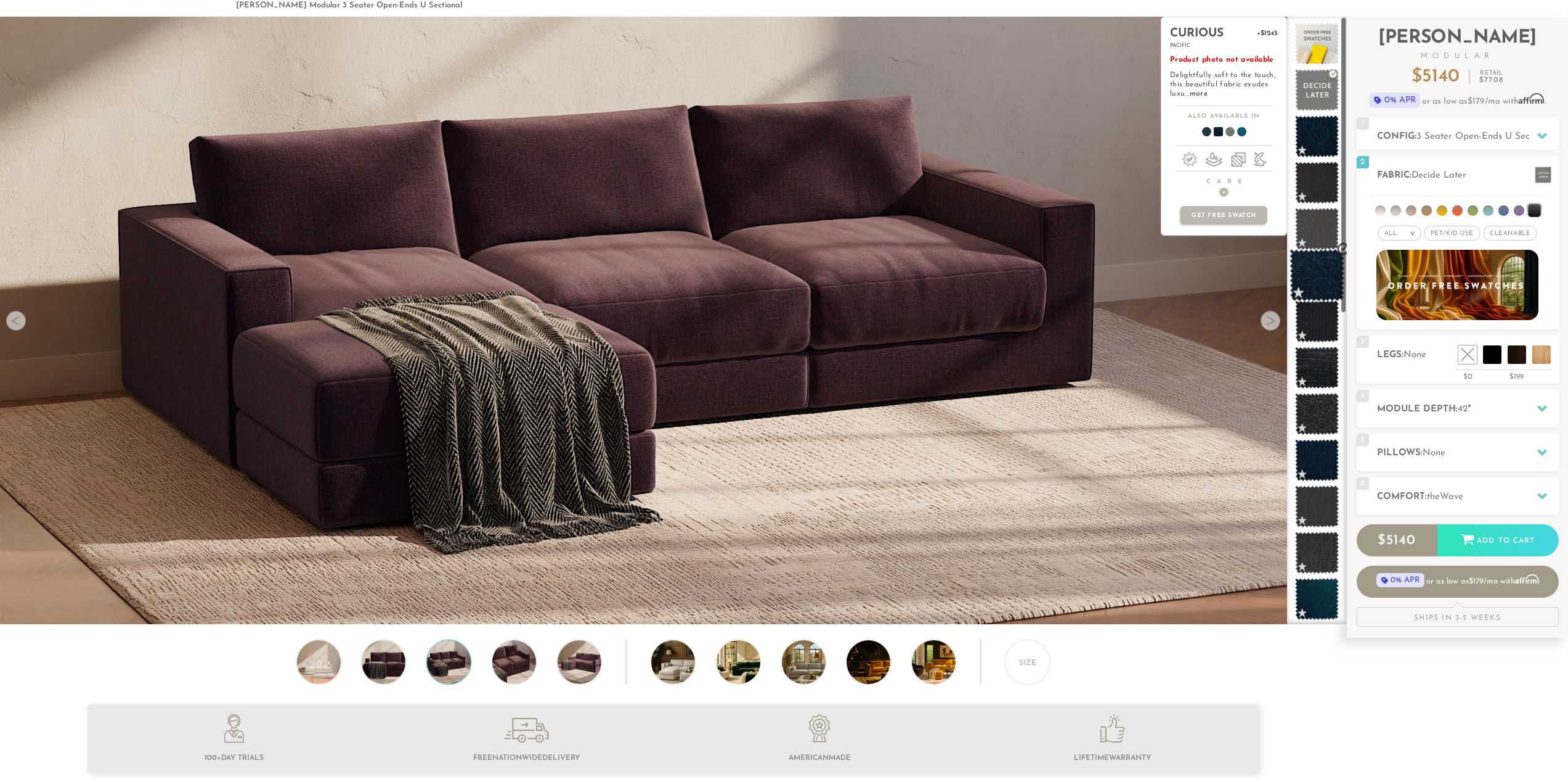
click at [1321, 271] on span at bounding box center [1317, 275] width 55 height 52
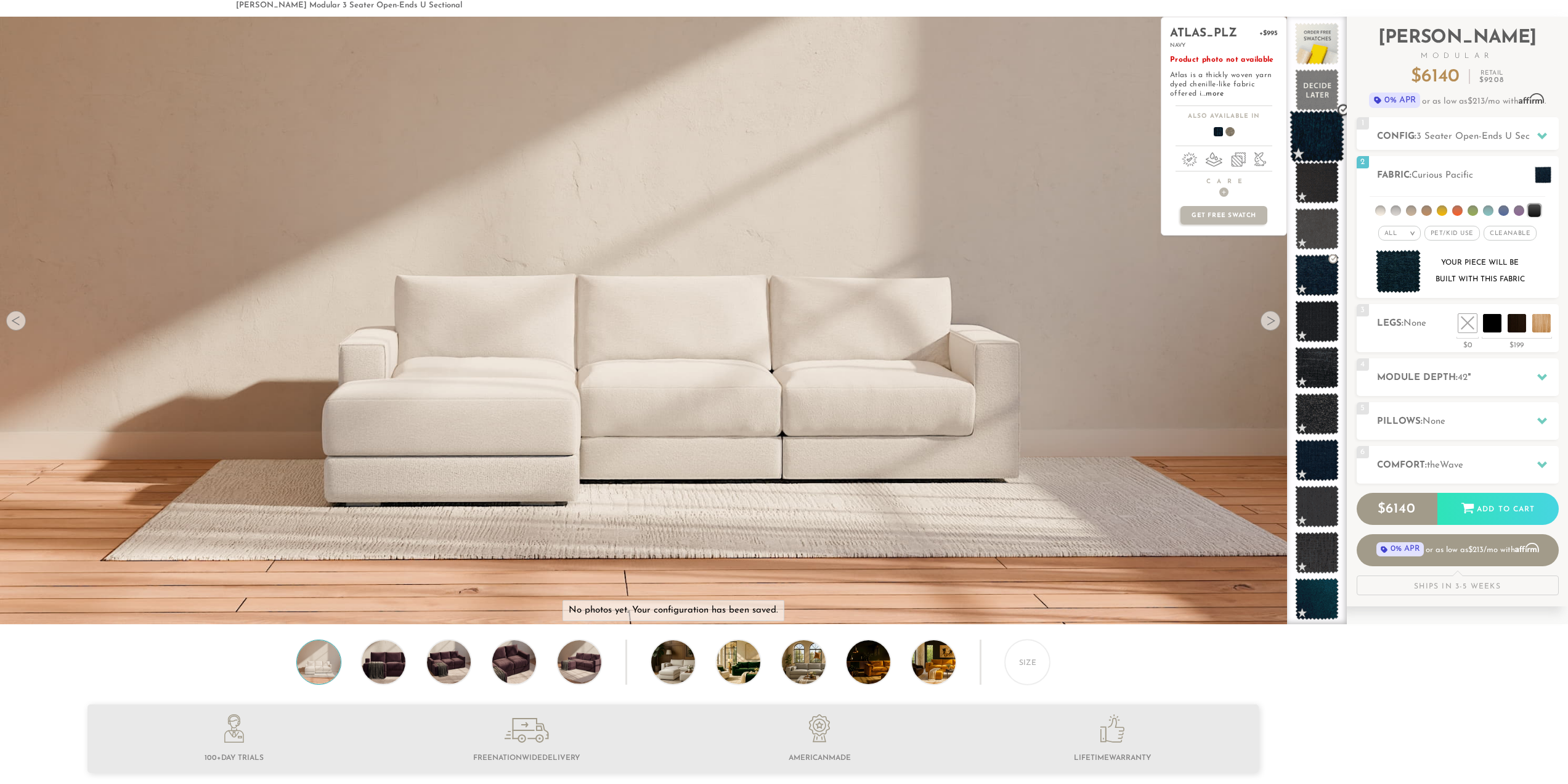
click at [1312, 135] on span at bounding box center [1317, 136] width 55 height 52
click at [1324, 271] on span at bounding box center [1317, 275] width 55 height 52
click at [1323, 146] on span at bounding box center [1317, 136] width 55 height 52
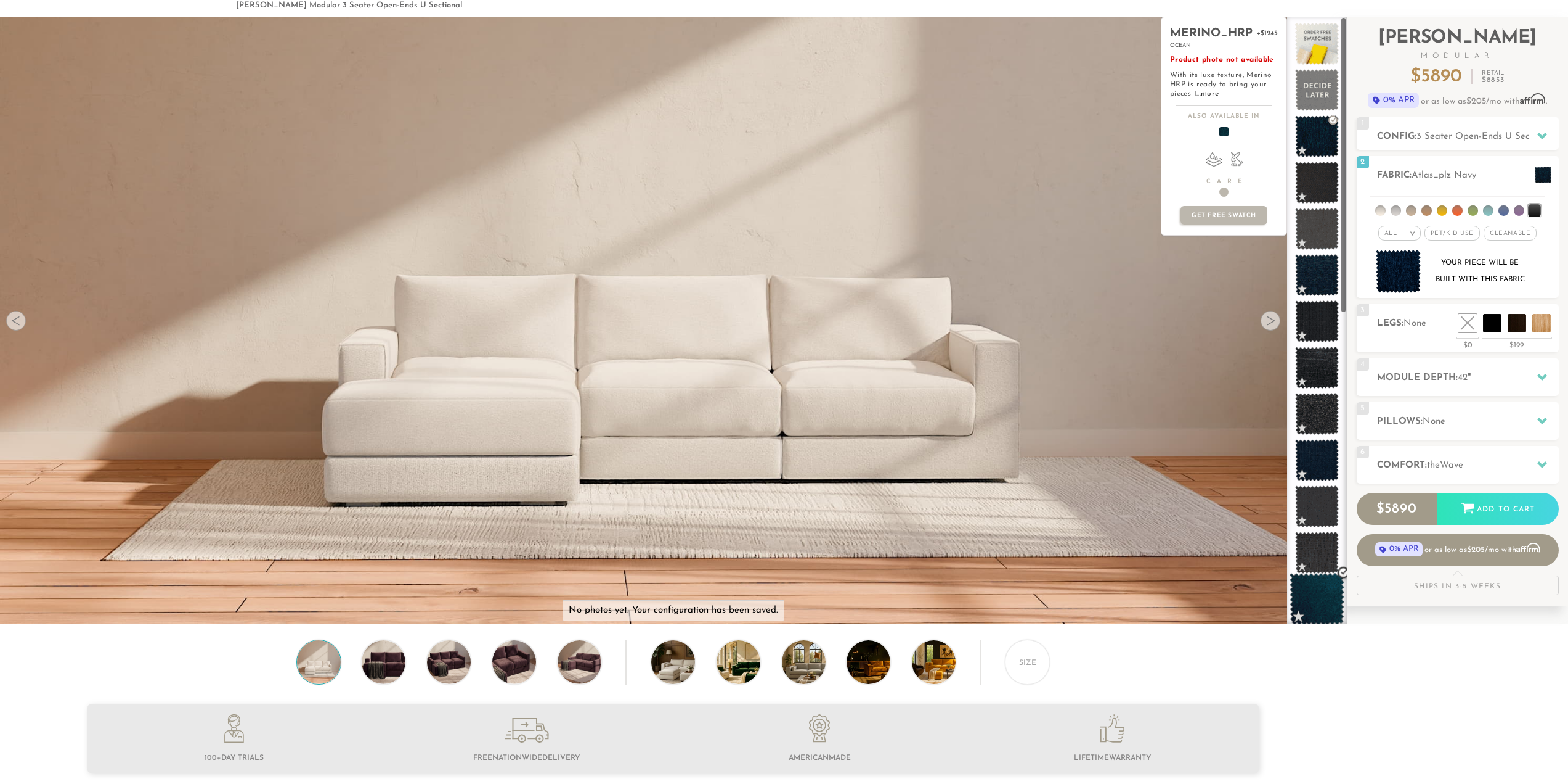
click at [1327, 598] on span at bounding box center [1317, 599] width 55 height 52
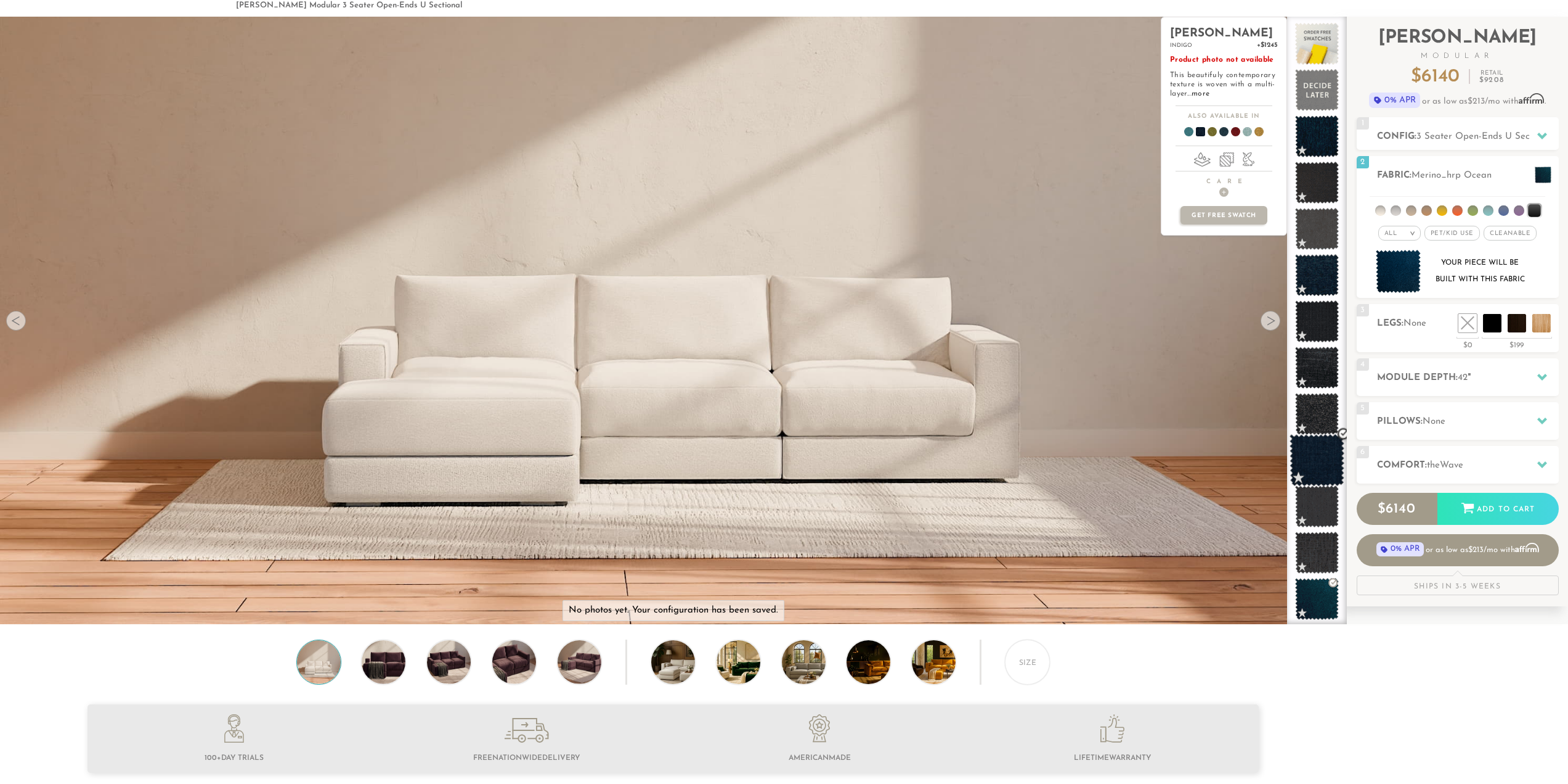
click at [1312, 441] on span at bounding box center [1317, 460] width 55 height 52
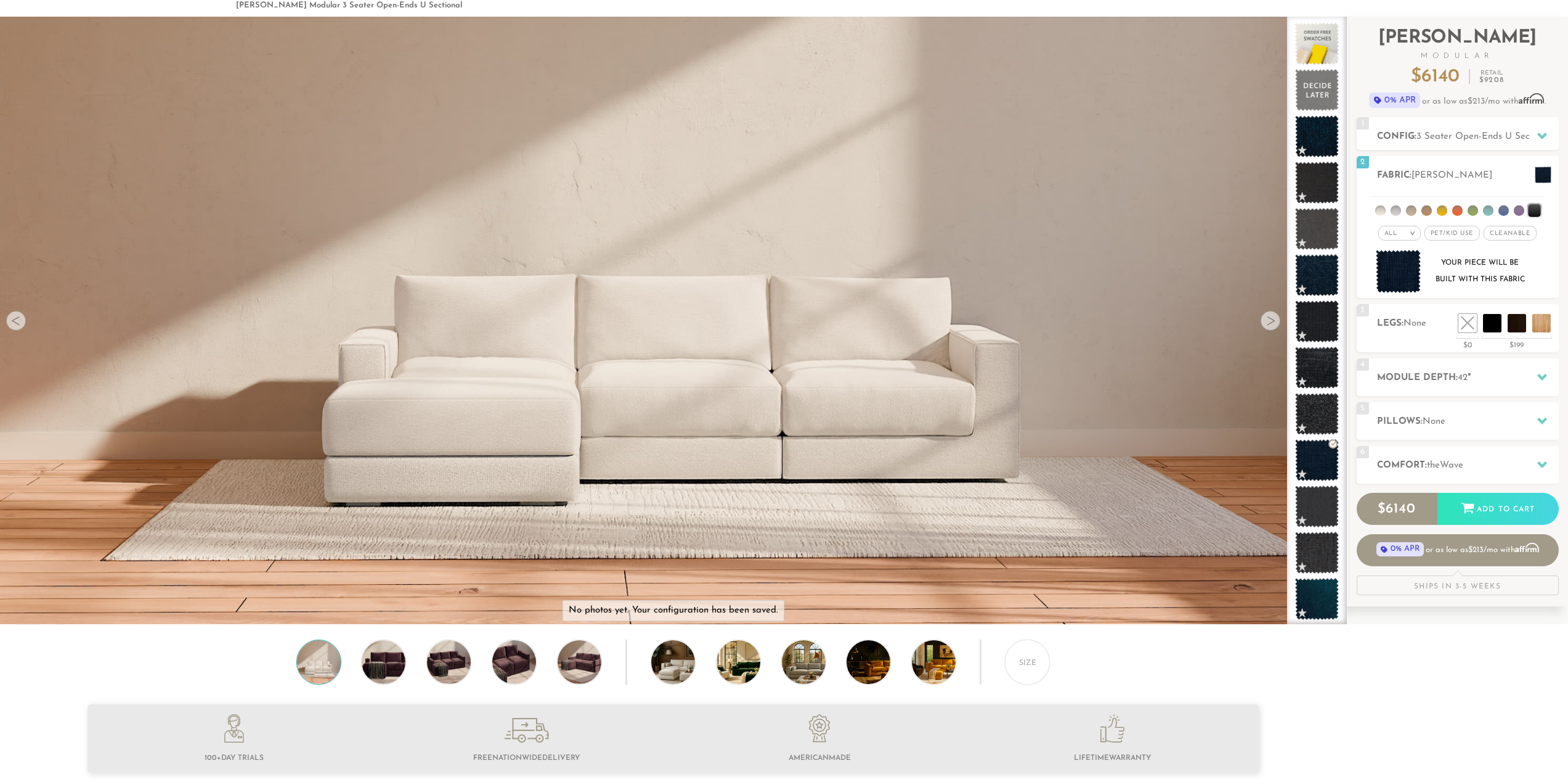
scroll to position [0, 0]
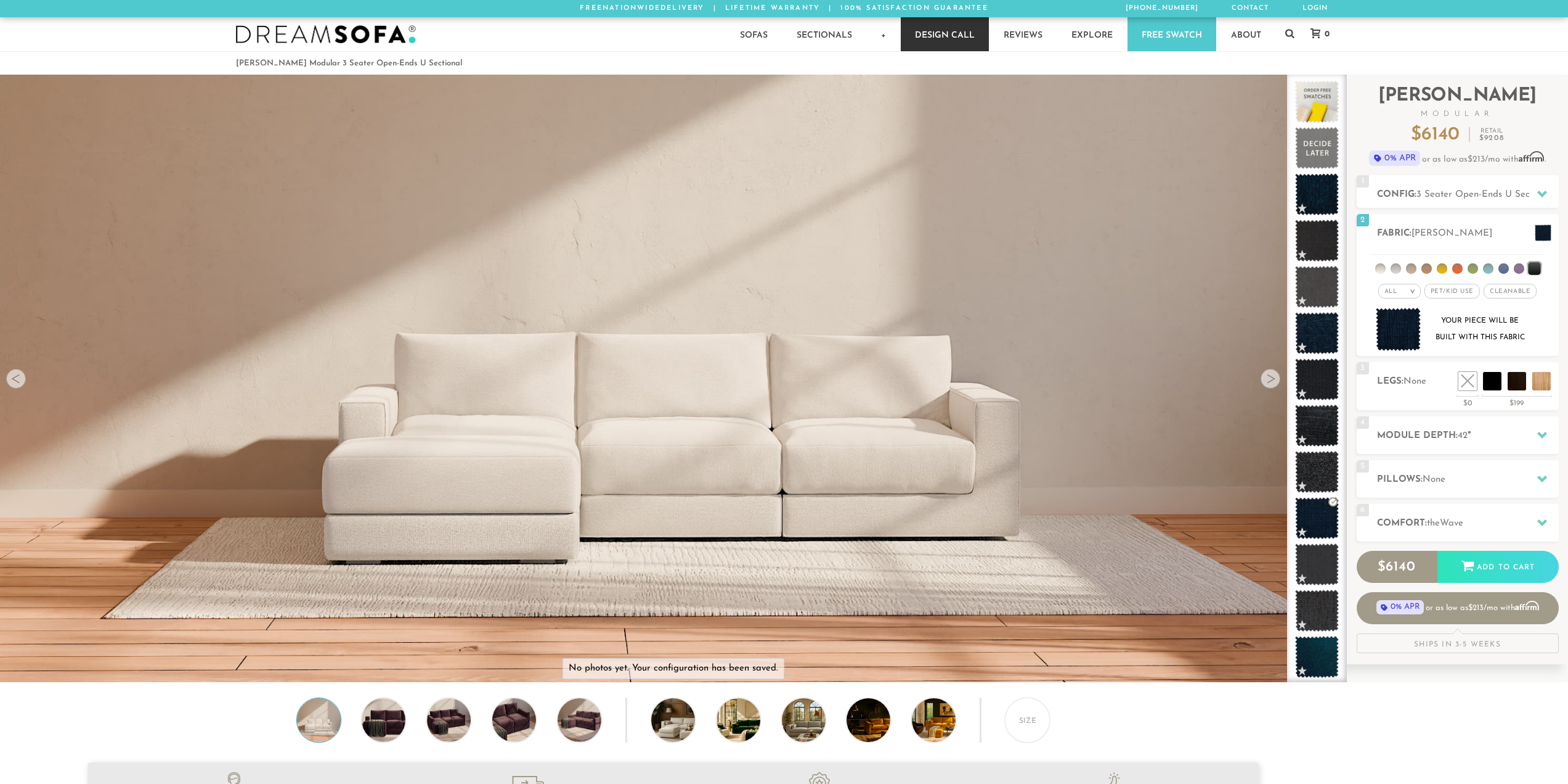
click at [951, 41] on link "Design Call" at bounding box center [945, 34] width 88 height 34
